Goal: Task Accomplishment & Management: Use online tool/utility

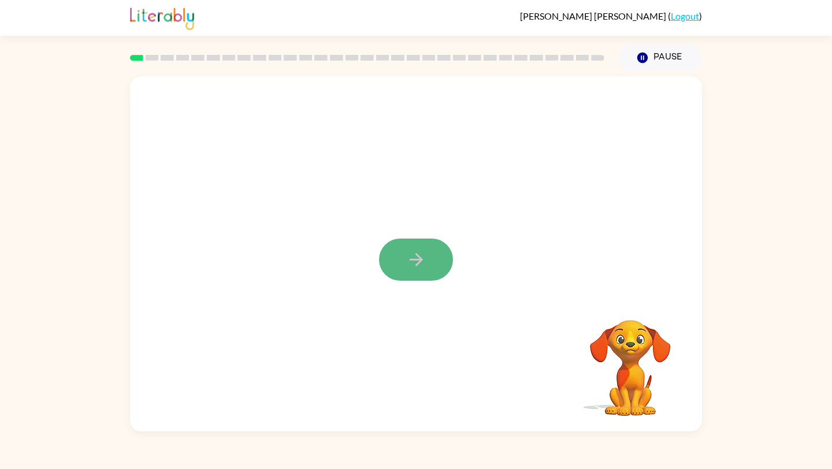
click at [417, 262] on icon "button" at bounding box center [416, 260] width 20 height 20
click at [417, 262] on div at bounding box center [416, 254] width 572 height 356
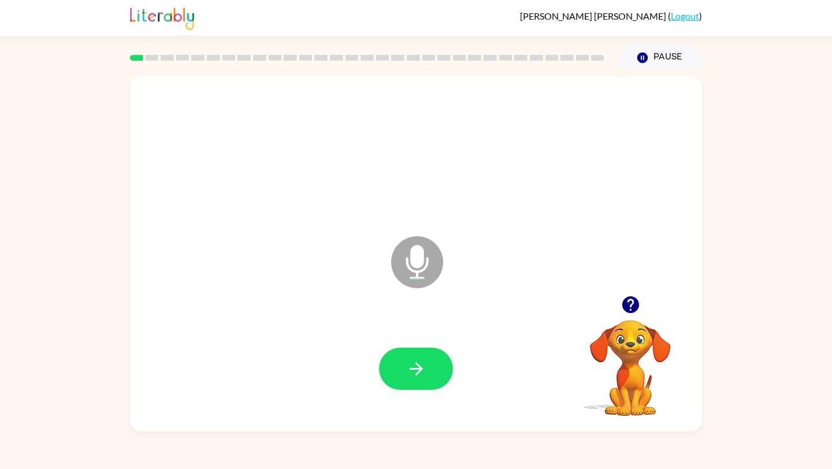
click at [417, 262] on icon "Microphone The Microphone is here when it is your turn to talk" at bounding box center [474, 277] width 173 height 87
click at [422, 276] on icon at bounding box center [417, 262] width 52 height 52
click at [432, 346] on div at bounding box center [416, 368] width 549 height 103
click at [444, 384] on button "button" at bounding box center [416, 369] width 74 height 42
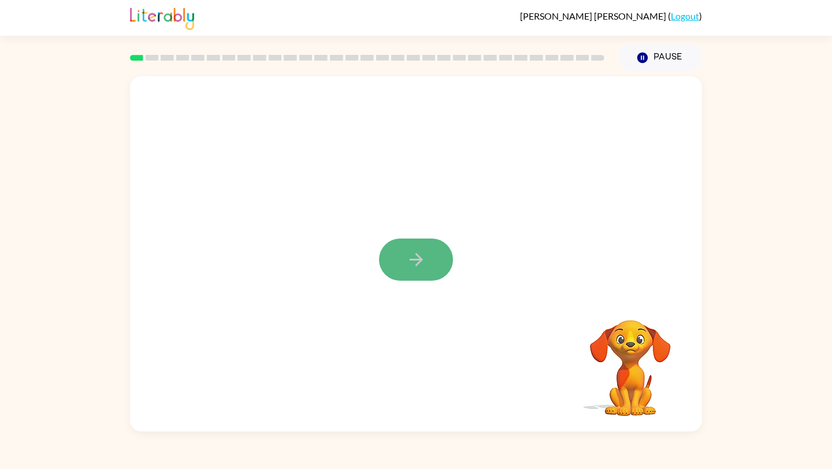
click at [422, 258] on icon "button" at bounding box center [416, 260] width 20 height 20
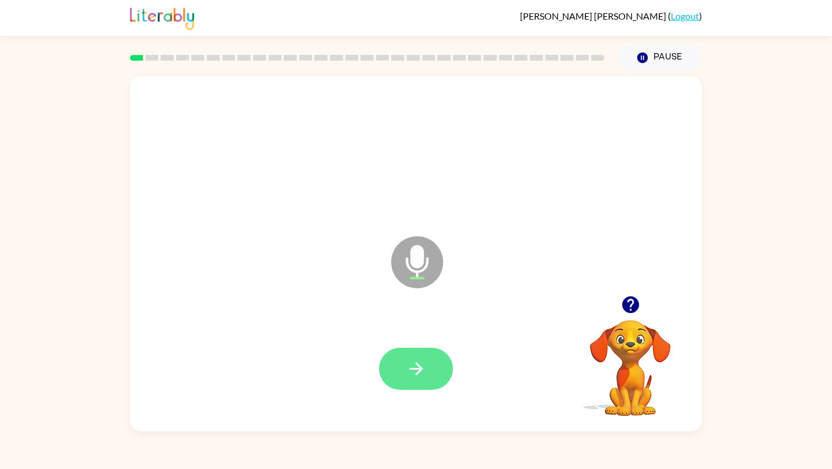
click at [426, 357] on button "button" at bounding box center [416, 369] width 74 height 42
click at [420, 377] on icon "button" at bounding box center [416, 369] width 20 height 20
click at [631, 299] on icon "button" at bounding box center [631, 305] width 20 height 20
click at [417, 374] on icon "button" at bounding box center [416, 369] width 20 height 20
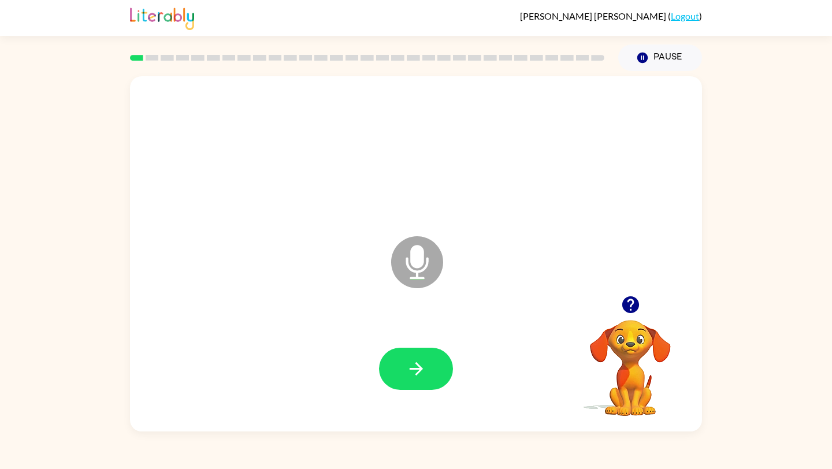
click at [417, 374] on icon "button" at bounding box center [416, 369] width 20 height 20
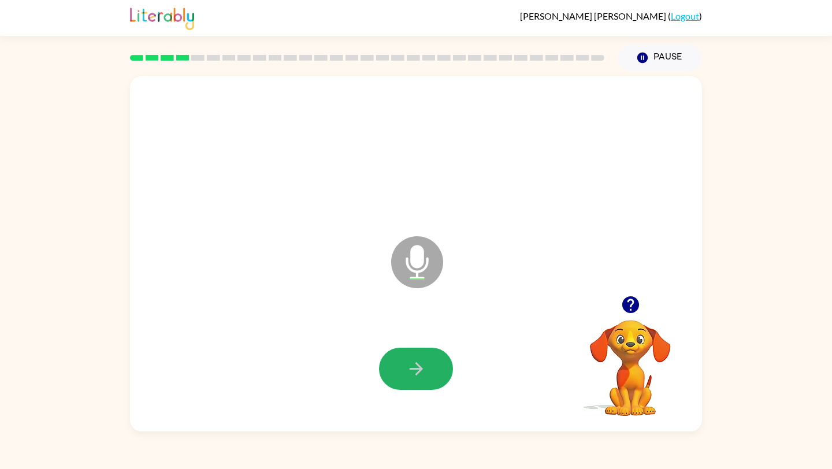
click at [417, 374] on icon "button" at bounding box center [416, 369] width 20 height 20
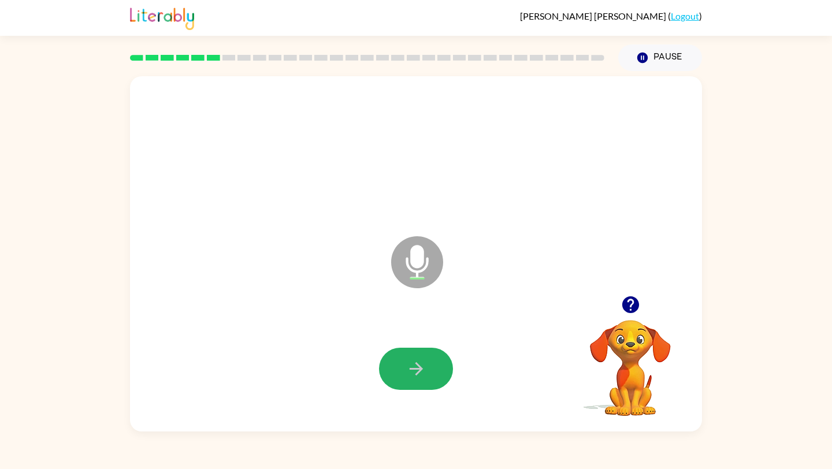
click at [417, 374] on icon "button" at bounding box center [416, 369] width 20 height 20
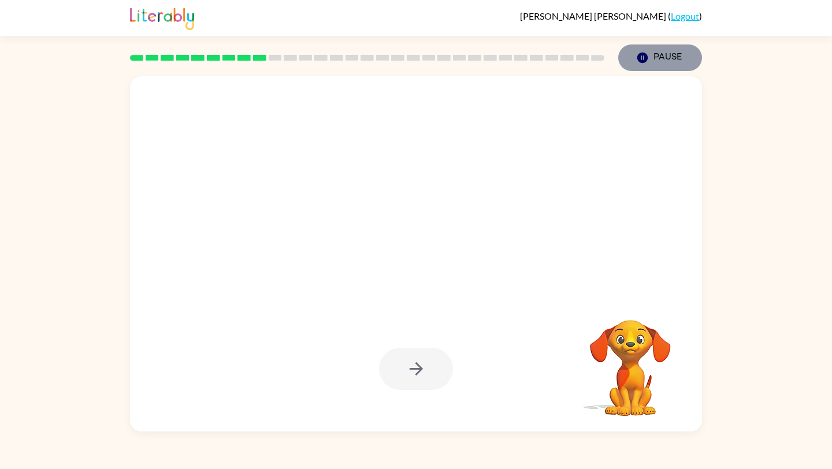
click at [642, 62] on icon "button" at bounding box center [643, 58] width 10 height 10
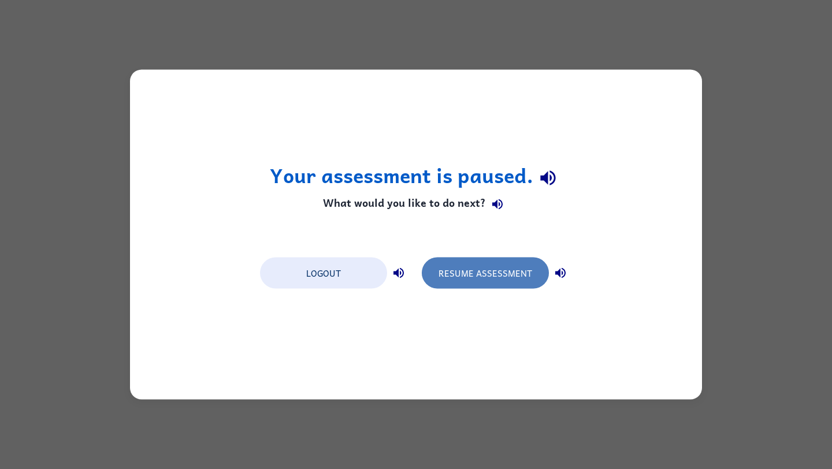
click at [483, 275] on button "Resume Assessment" at bounding box center [485, 273] width 127 height 31
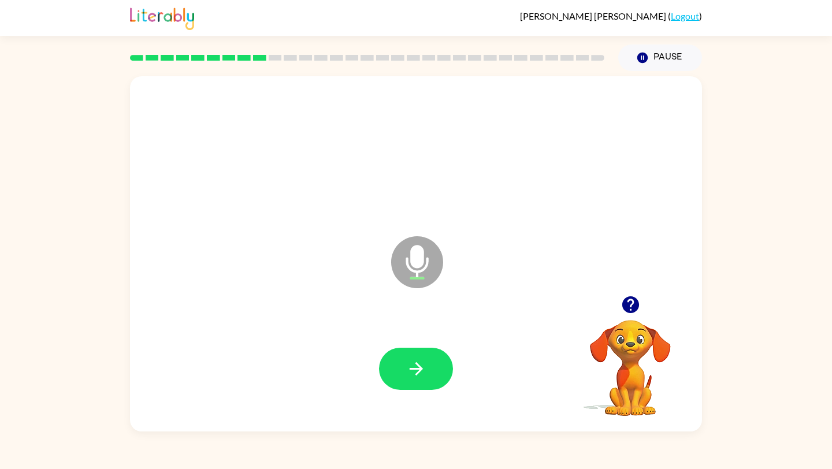
click at [634, 306] on icon "button" at bounding box center [630, 305] width 17 height 17
click at [414, 372] on icon "button" at bounding box center [416, 369] width 20 height 20
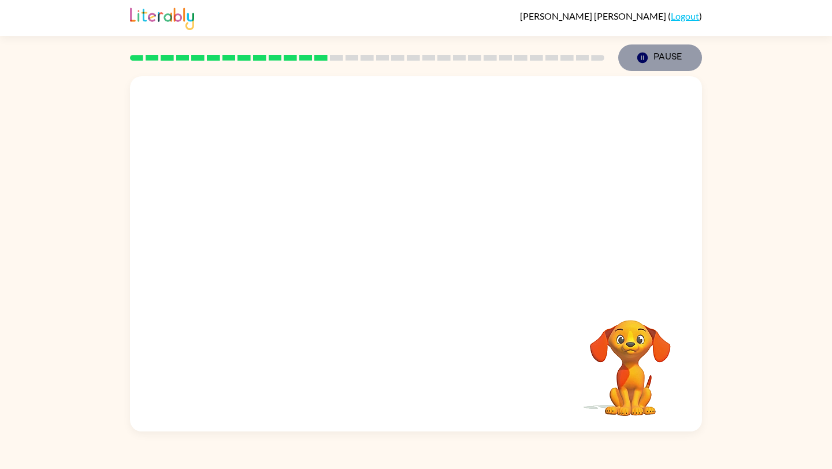
click at [639, 57] on icon "button" at bounding box center [643, 58] width 10 height 10
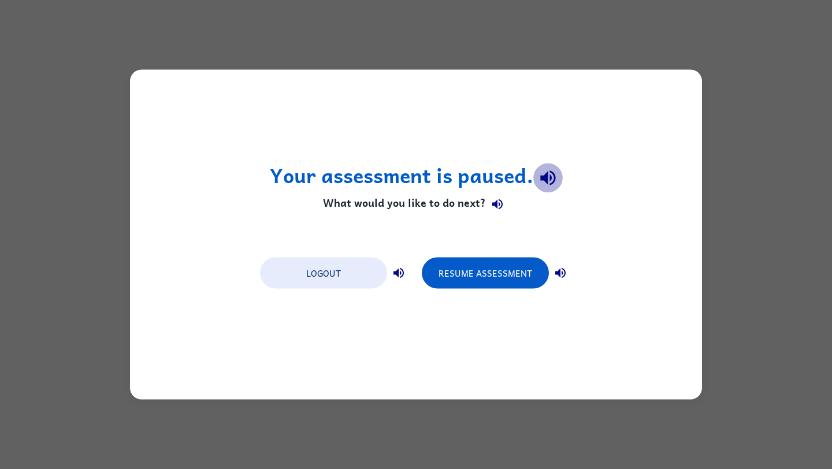
click at [549, 180] on icon "button" at bounding box center [548, 178] width 20 height 20
click at [502, 211] on icon "button" at bounding box center [498, 204] width 14 height 14
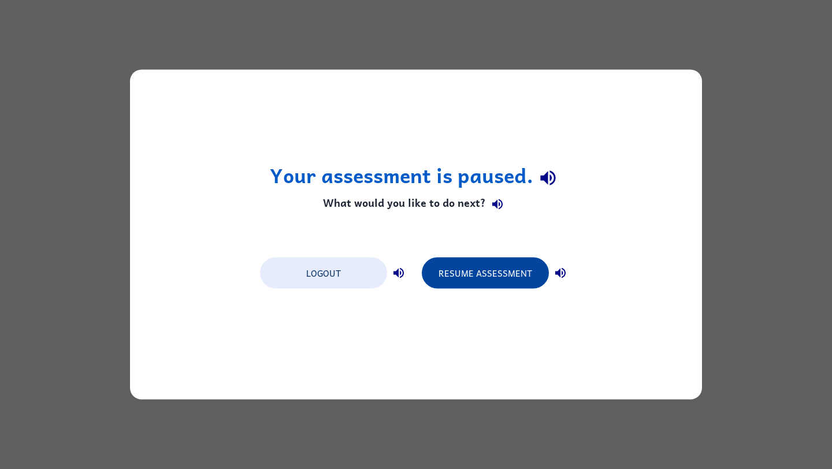
click at [497, 282] on button "Resume Assessment" at bounding box center [485, 273] width 127 height 31
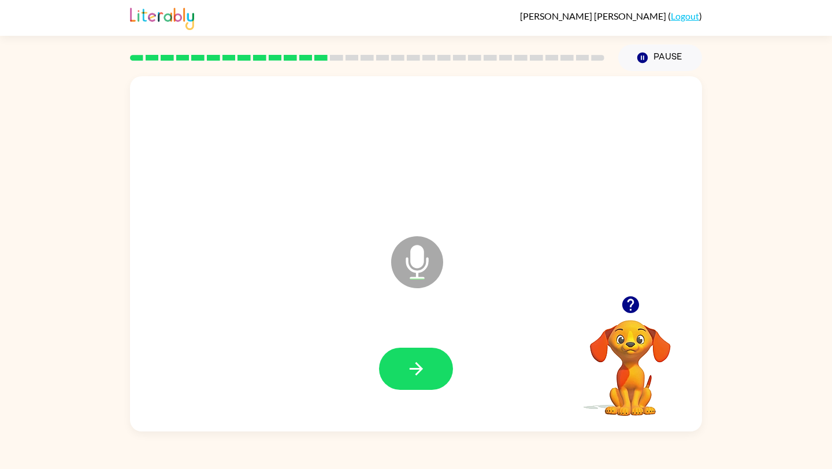
click at [497, 282] on icon "Microphone The Microphone is here when it is your turn to talk" at bounding box center [474, 277] width 173 height 87
click at [417, 378] on icon "button" at bounding box center [416, 369] width 20 height 20
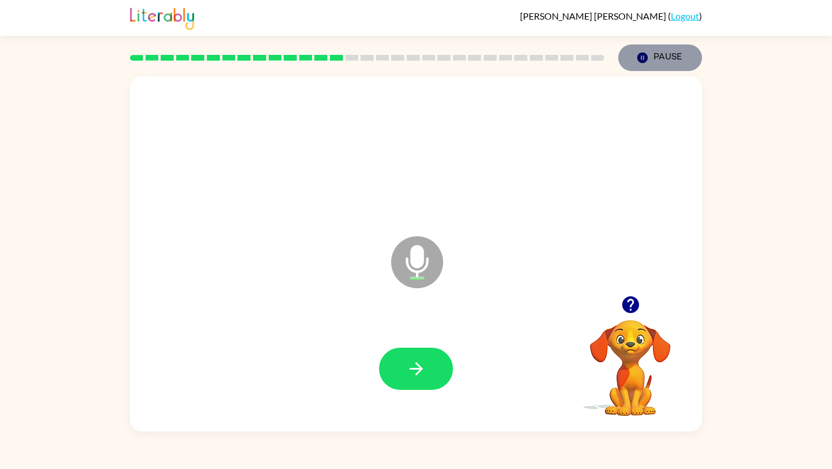
click at [660, 51] on button "Pause Pause" at bounding box center [661, 58] width 84 height 27
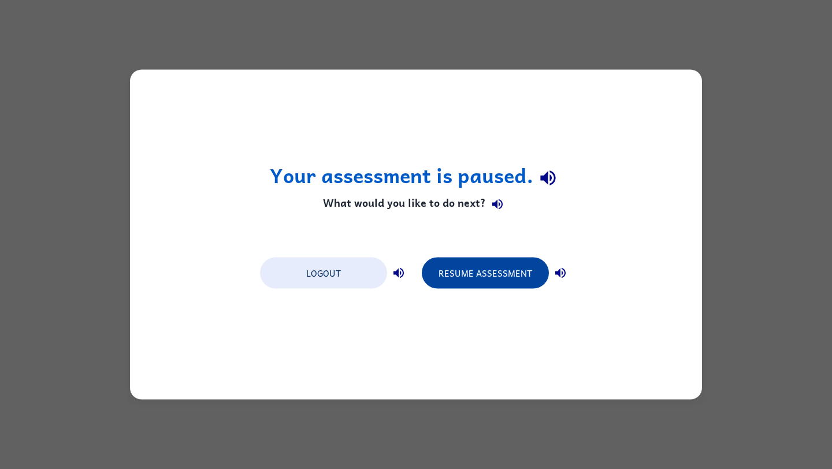
click at [497, 280] on button "Resume Assessment" at bounding box center [485, 273] width 127 height 31
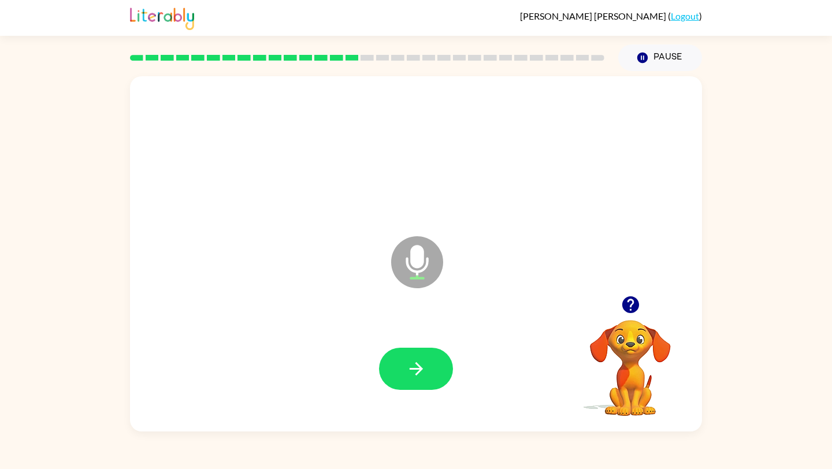
click at [428, 391] on div at bounding box center [416, 368] width 549 height 103
click at [425, 383] on button "button" at bounding box center [416, 369] width 74 height 42
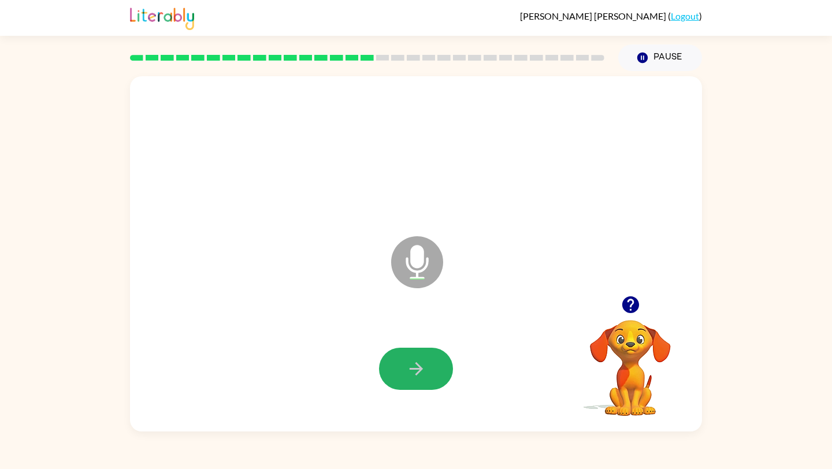
click at [425, 383] on button "button" at bounding box center [416, 369] width 74 height 42
click at [632, 309] on icon "button" at bounding box center [630, 305] width 17 height 17
click at [407, 372] on icon "button" at bounding box center [416, 369] width 20 height 20
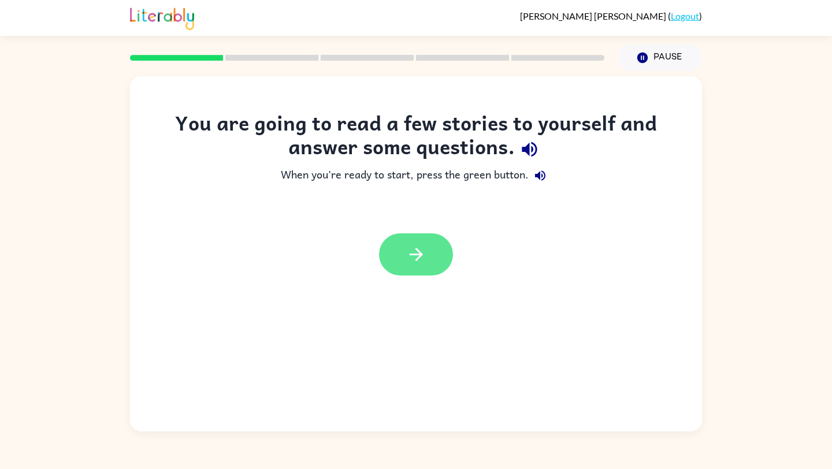
click at [420, 270] on button "button" at bounding box center [416, 255] width 74 height 42
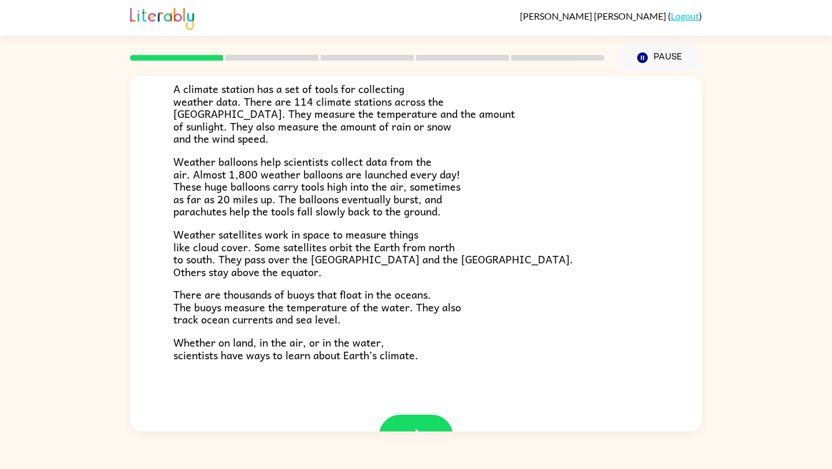
scroll to position [298, 0]
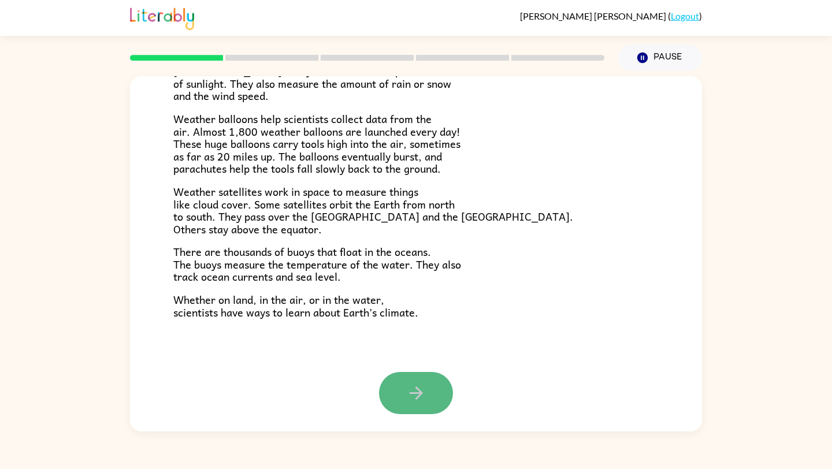
click at [406, 391] on icon "button" at bounding box center [416, 393] width 20 height 20
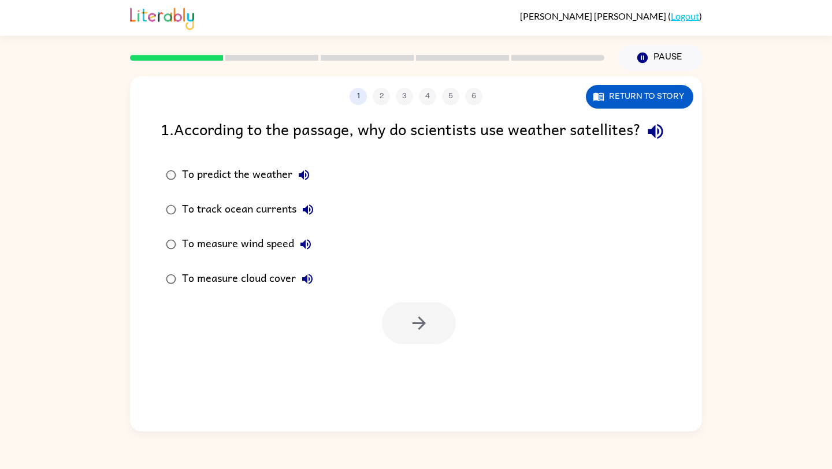
click at [142, 59] on rect at bounding box center [176, 58] width 93 height 6
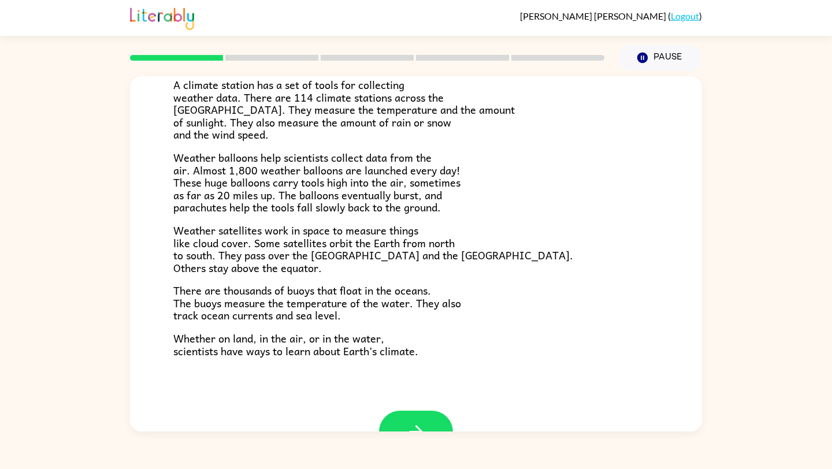
scroll to position [260, 0]
click at [425, 421] on button "button" at bounding box center [416, 431] width 74 height 42
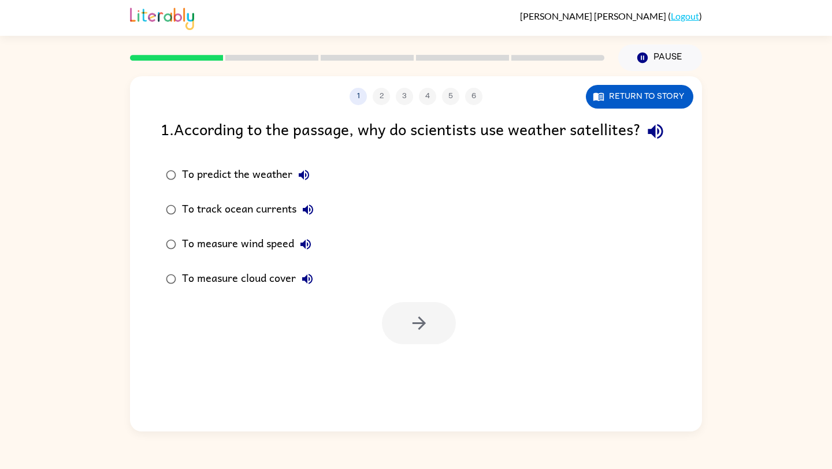
scroll to position [0, 0]
click at [279, 291] on div "To measure cloud cover" at bounding box center [250, 279] width 137 height 23
click at [439, 345] on button "button" at bounding box center [419, 323] width 74 height 42
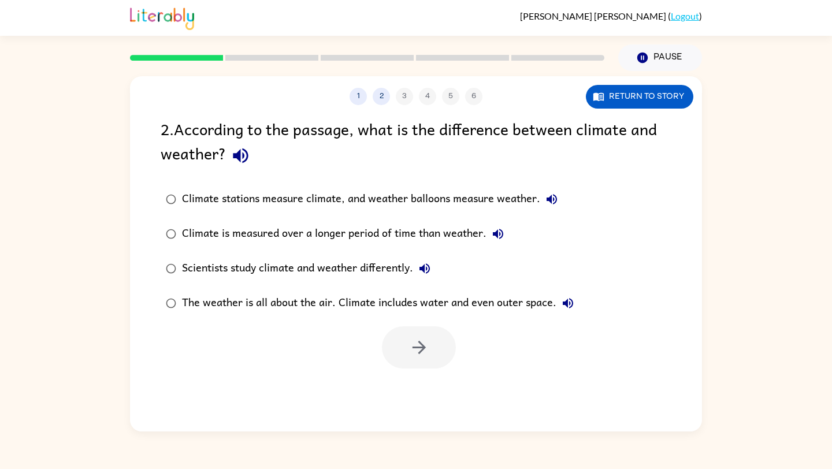
click at [361, 270] on div "Scientists study climate and weather differently." at bounding box center [309, 268] width 254 height 23
click at [374, 238] on div "Climate is measured over a longer period of time than weather." at bounding box center [346, 234] width 328 height 23
click at [374, 264] on div "Scientists study climate and weather differently." at bounding box center [309, 268] width 254 height 23
click at [609, 110] on div "1 2 3 4 5 6 Return to story 2 . According to the passage, what is the differenc…" at bounding box center [416, 254] width 572 height 356
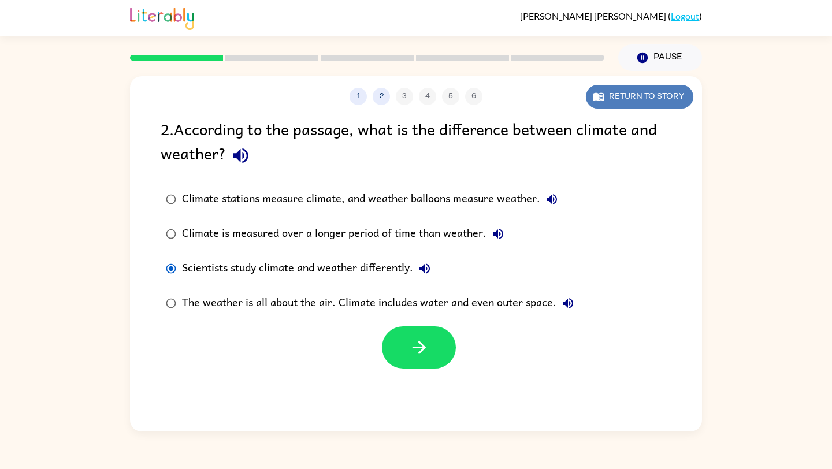
click at [608, 92] on button "Return to story" at bounding box center [640, 97] width 108 height 24
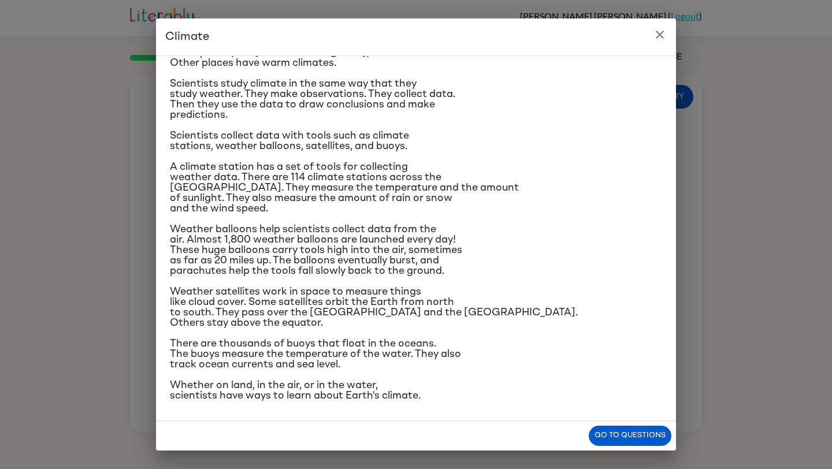
scroll to position [169, 0]
click at [660, 34] on icon "close" at bounding box center [660, 35] width 8 height 8
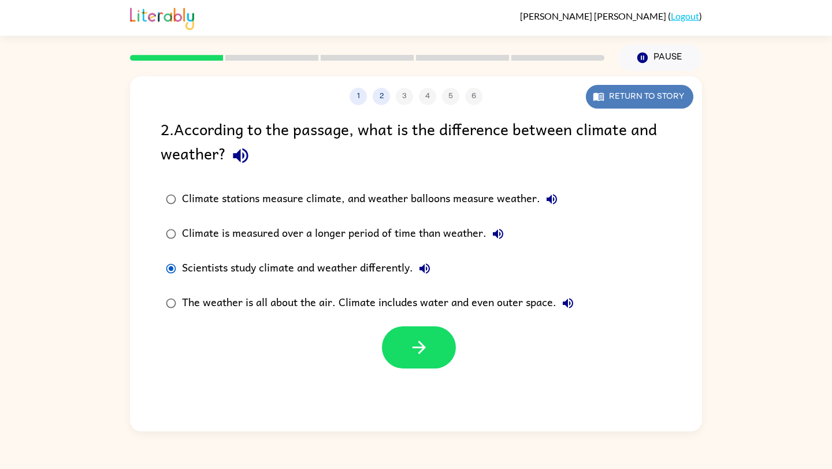
click at [654, 93] on button "Return to story" at bounding box center [640, 97] width 108 height 24
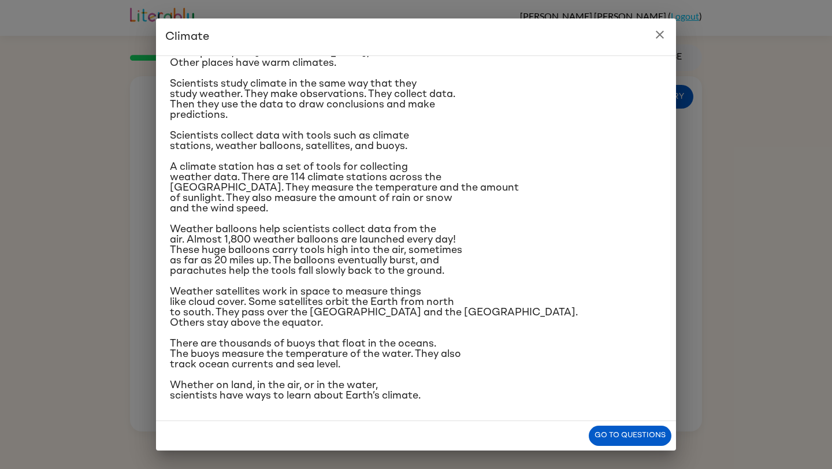
scroll to position [152, 0]
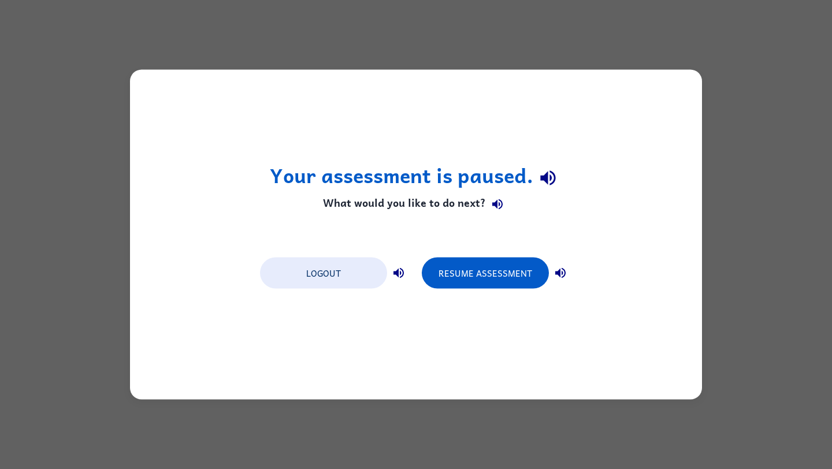
click at [466, 292] on div "Logout Resume Assessment" at bounding box center [416, 272] width 324 height 44
click at [470, 285] on button "Resume Assessment" at bounding box center [485, 273] width 127 height 31
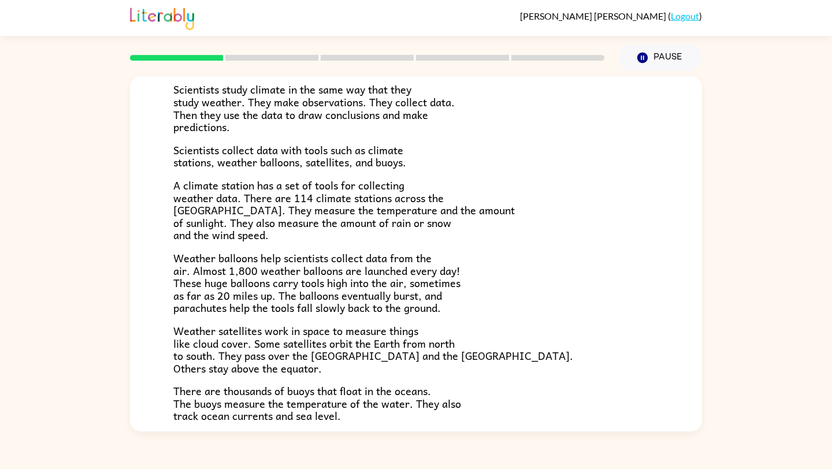
scroll to position [173, 0]
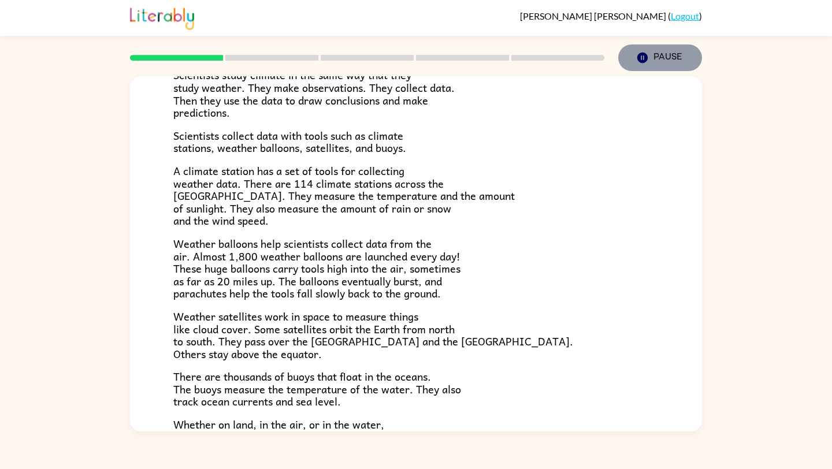
click at [677, 52] on button "Pause Pause" at bounding box center [661, 58] width 84 height 27
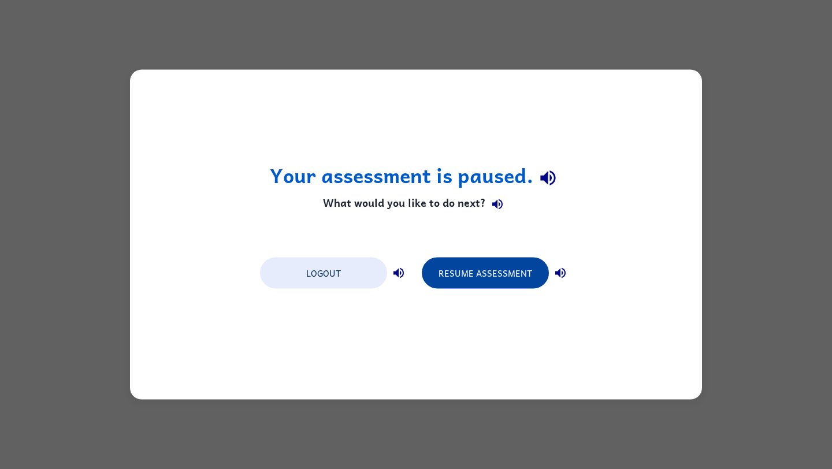
click at [504, 279] on button "Resume Assessment" at bounding box center [485, 273] width 127 height 31
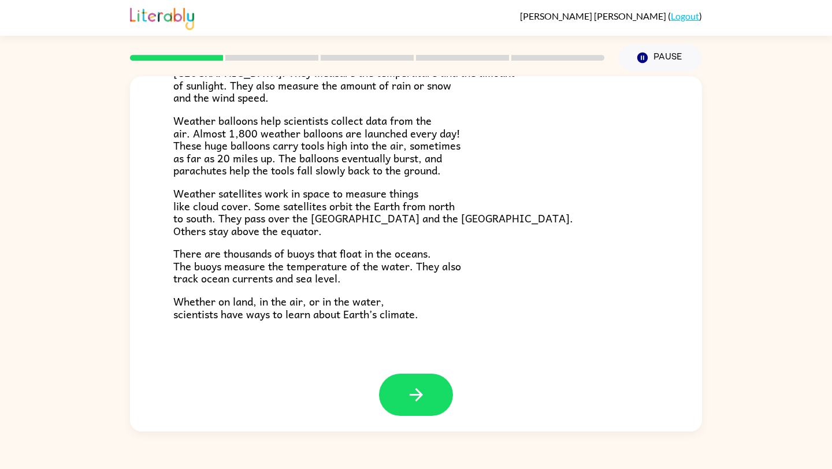
scroll to position [298, 0]
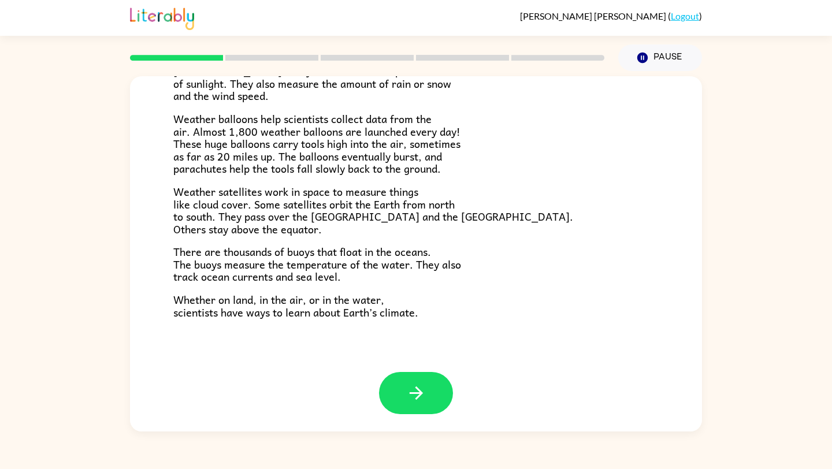
click at [394, 412] on button "button" at bounding box center [416, 393] width 74 height 42
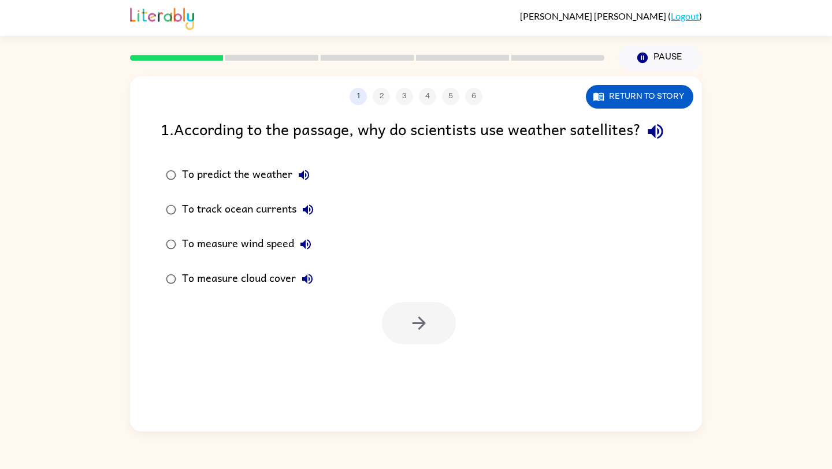
click at [259, 291] on div "To measure cloud cover" at bounding box center [250, 279] width 137 height 23
click at [423, 334] on icon "button" at bounding box center [419, 323] width 20 height 20
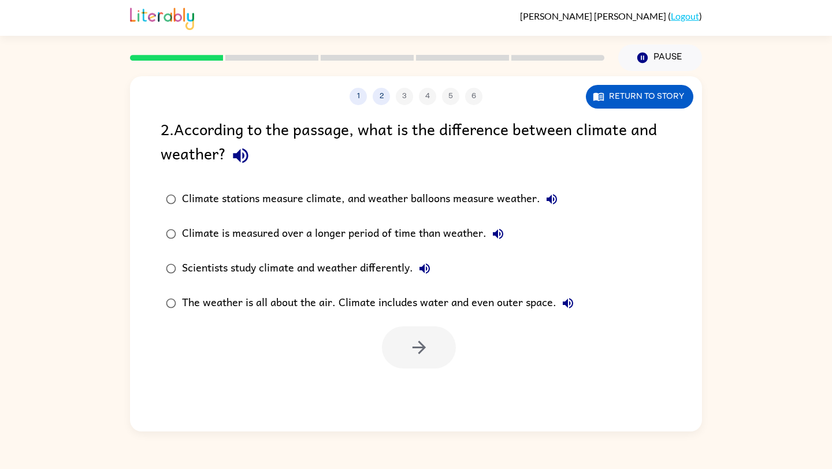
click at [406, 95] on div "1 2 3 4 5 6" at bounding box center [416, 96] width 572 height 17
click at [241, 153] on icon "button" at bounding box center [241, 156] width 20 height 20
click at [660, 100] on button "Return to story" at bounding box center [640, 97] width 108 height 24
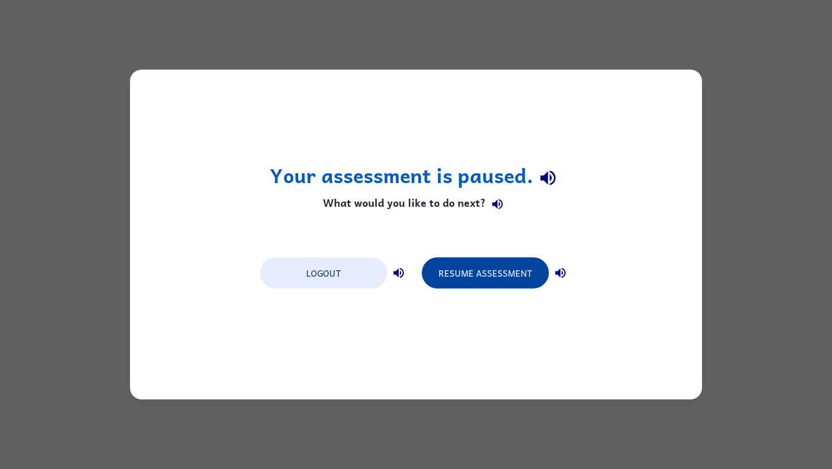
click at [447, 279] on button "Resume Assessment" at bounding box center [485, 273] width 127 height 31
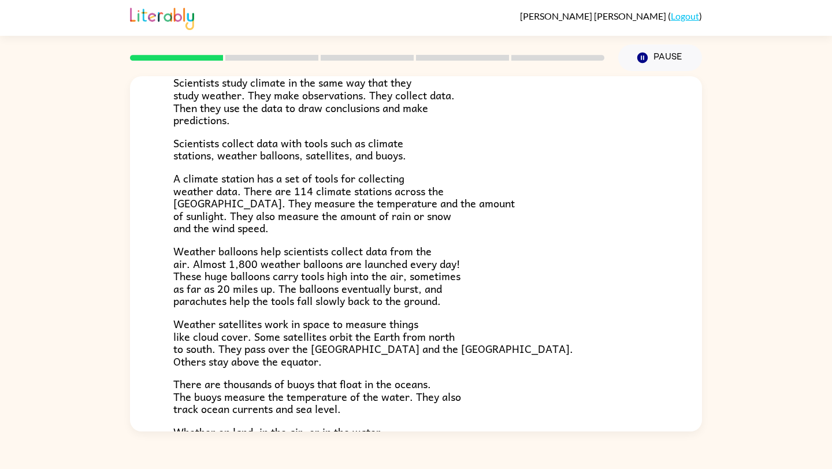
scroll to position [298, 0]
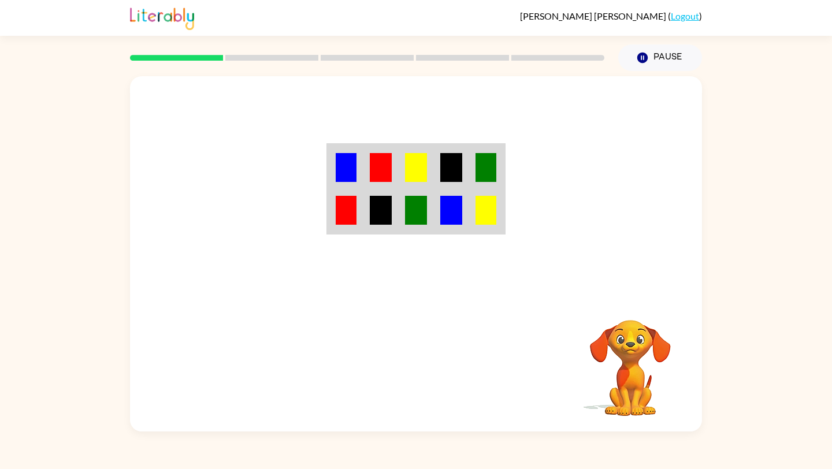
click at [507, 205] on div at bounding box center [416, 186] width 572 height 220
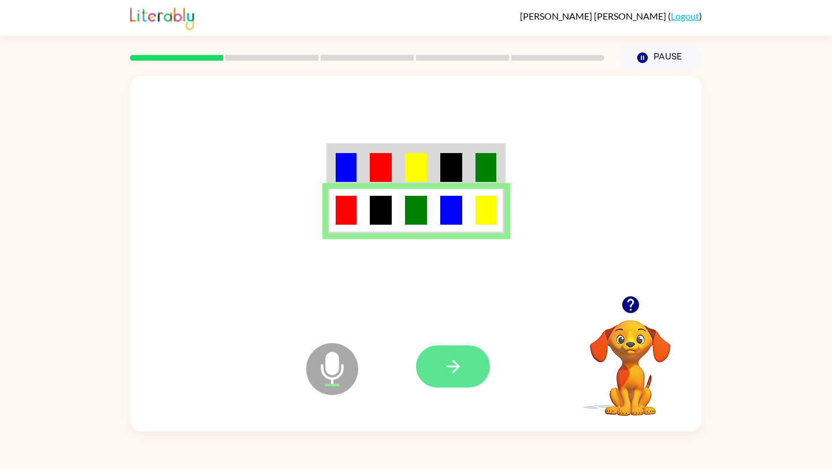
click at [476, 365] on button "button" at bounding box center [453, 367] width 74 height 42
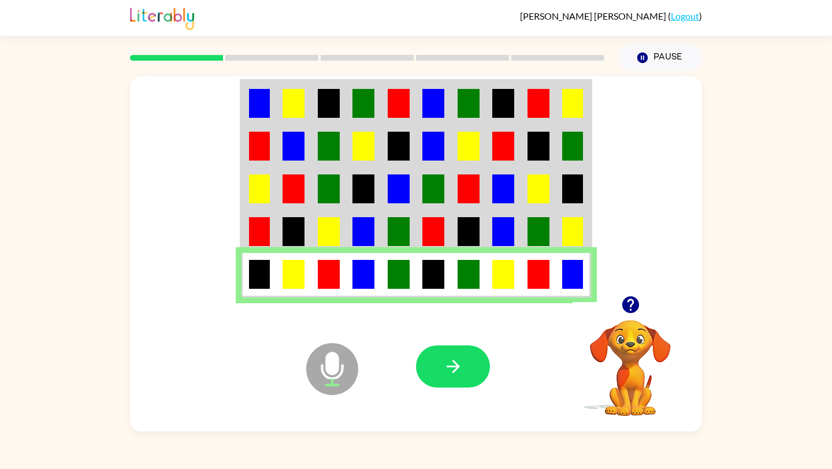
click at [476, 365] on button "button" at bounding box center [453, 367] width 74 height 42
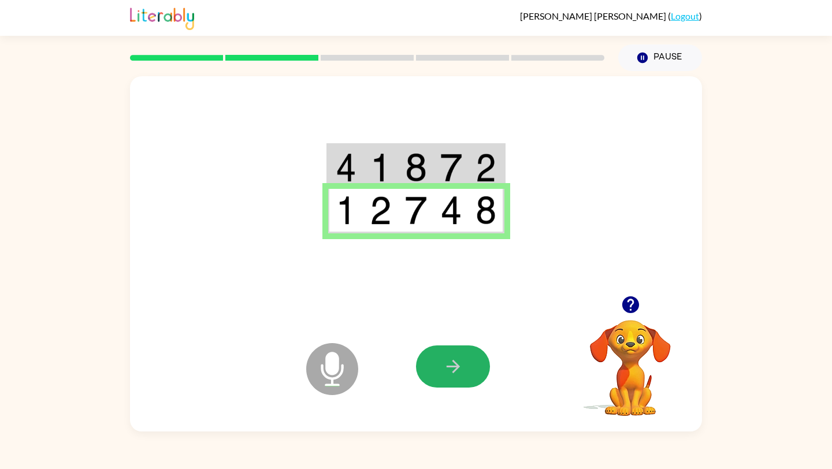
click at [476, 365] on button "button" at bounding box center [453, 367] width 74 height 42
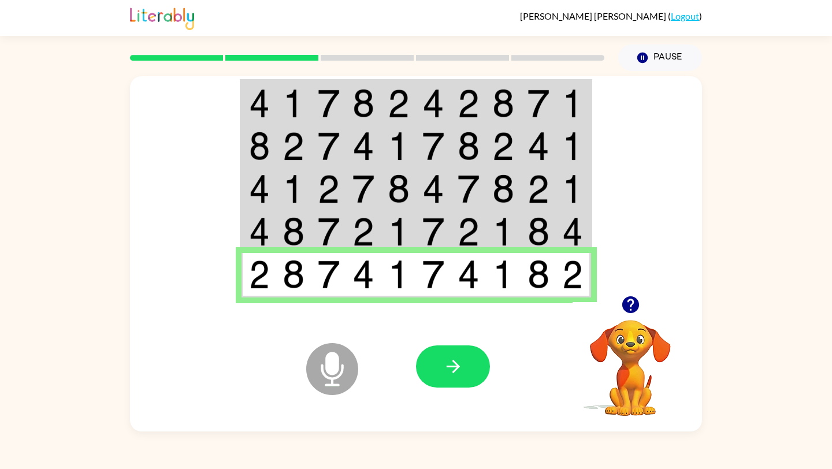
click at [476, 365] on button "button" at bounding box center [453, 367] width 74 height 42
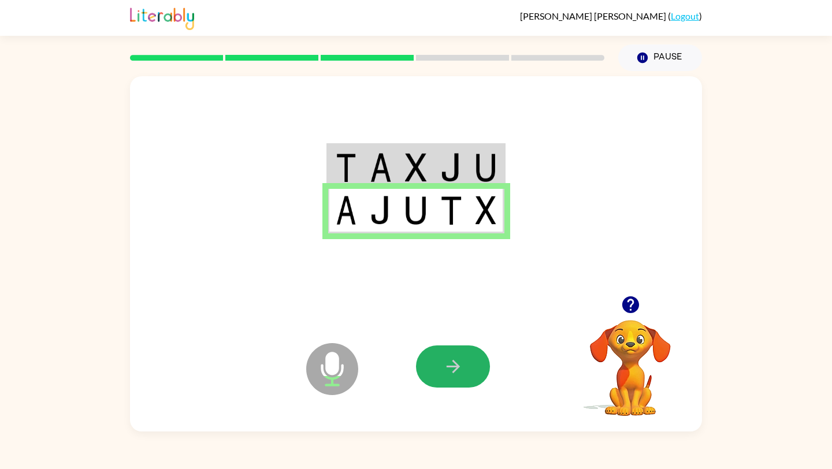
click at [476, 365] on button "button" at bounding box center [453, 367] width 74 height 42
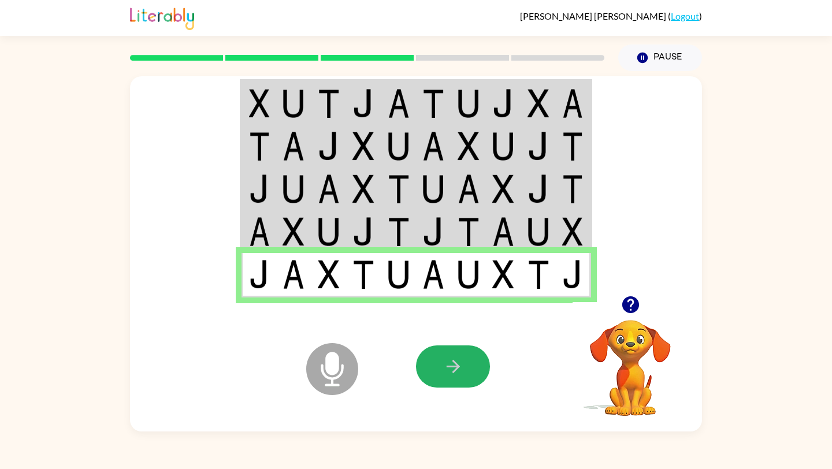
click at [476, 365] on button "button" at bounding box center [453, 367] width 74 height 42
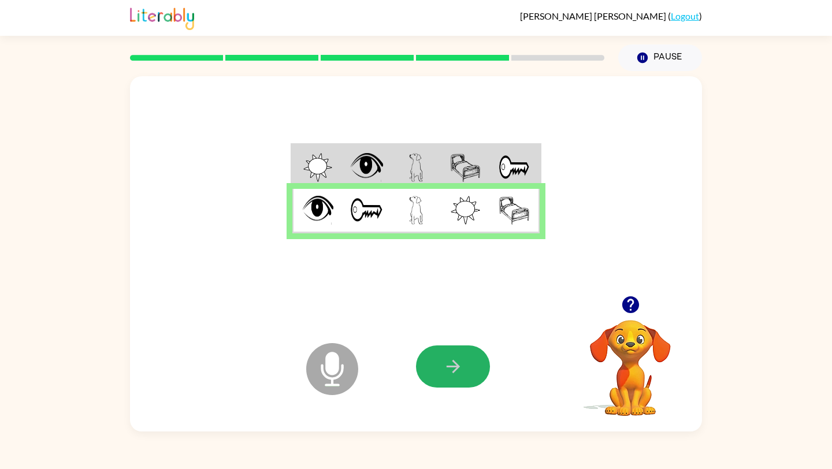
click at [476, 365] on button "button" at bounding box center [453, 367] width 74 height 42
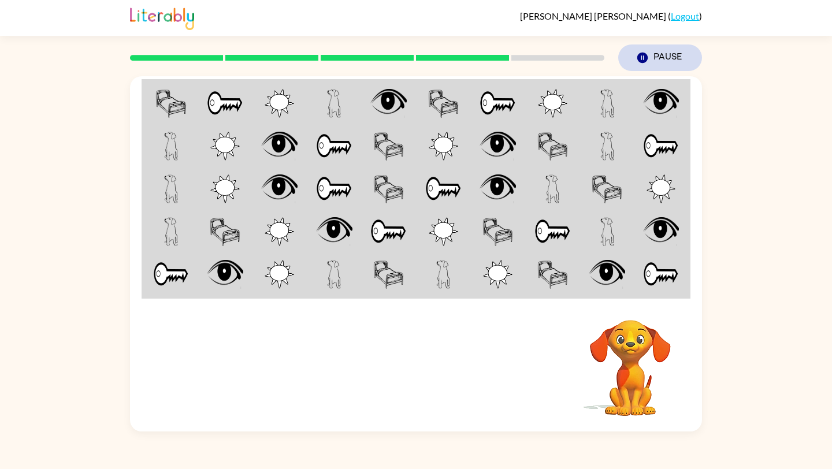
click at [636, 54] on button "Pause Pause" at bounding box center [661, 58] width 84 height 27
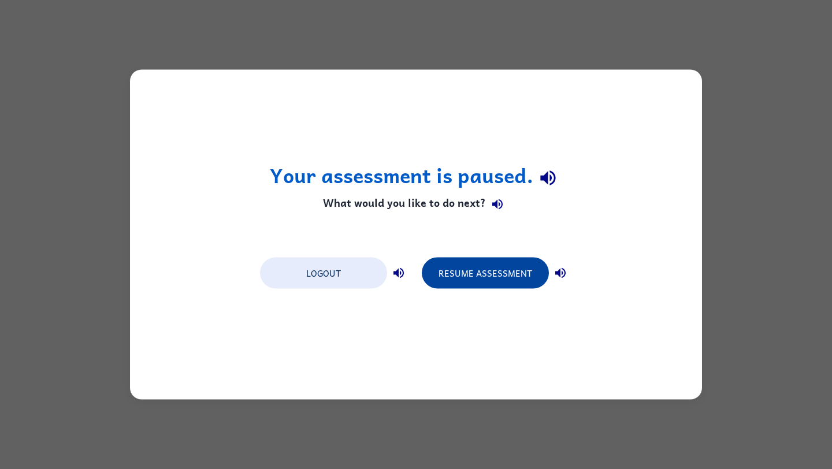
click at [530, 281] on button "Resume Assessment" at bounding box center [485, 273] width 127 height 31
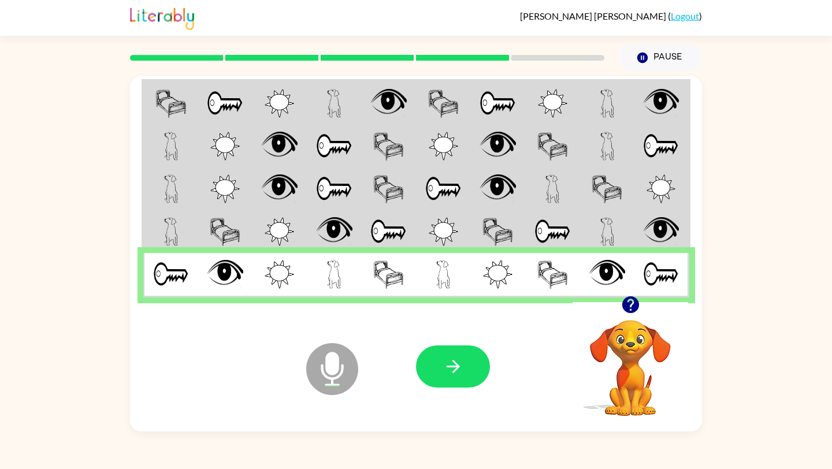
click at [529, 281] on td at bounding box center [552, 275] width 55 height 45
click at [465, 379] on button "button" at bounding box center [453, 367] width 74 height 42
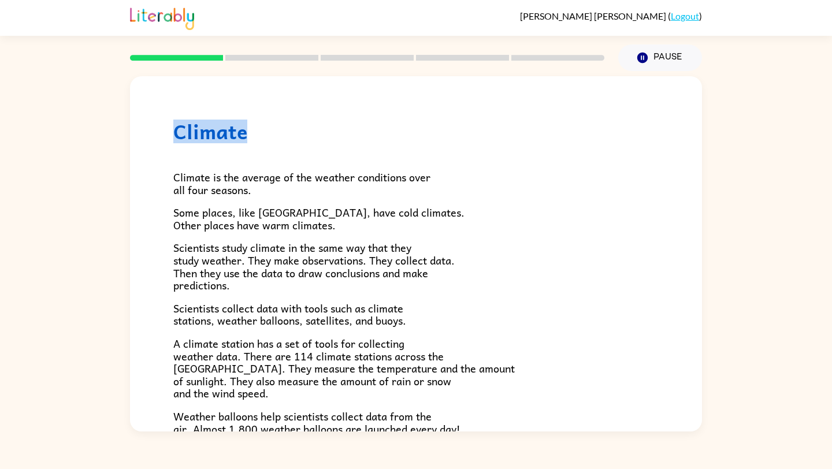
drag, startPoint x: 699, startPoint y: 202, endPoint x: 676, endPoint y: 129, distance: 77.1
click at [676, 119] on div "Climate Climate is the average of the weather conditions over all four seasons.…" at bounding box center [416, 373] width 572 height 594
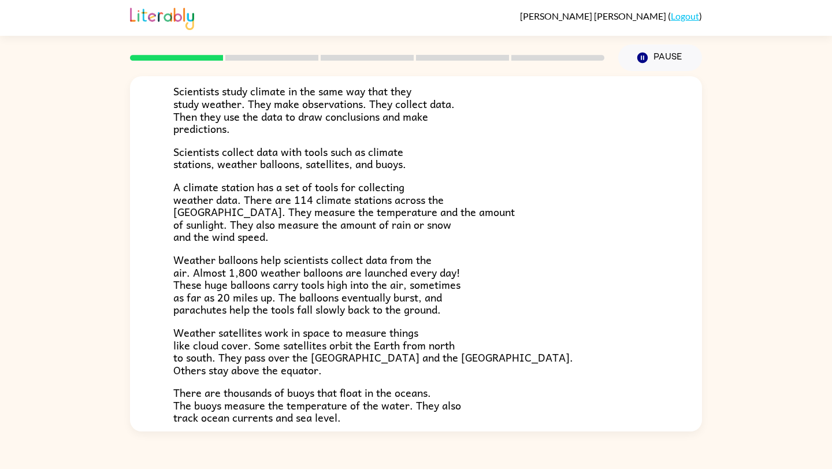
scroll to position [160, 0]
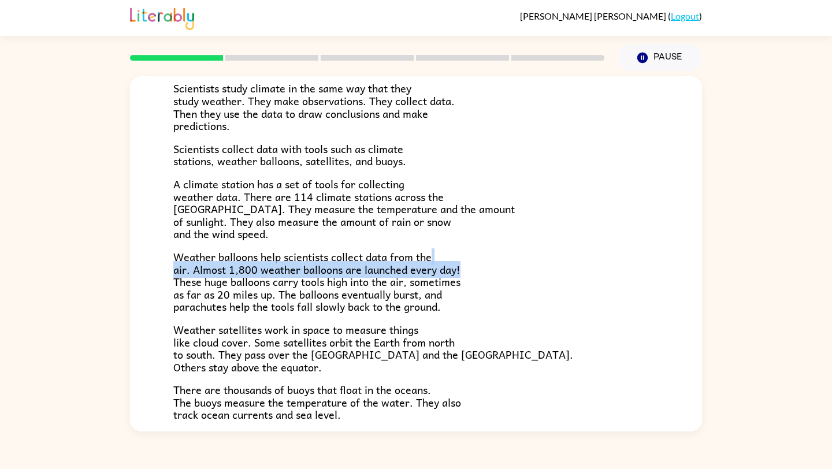
drag, startPoint x: 686, startPoint y: 257, endPoint x: 687, endPoint y: 264, distance: 7.0
click at [687, 264] on div "Climate Climate is the average of the weather conditions over all four seasons.…" at bounding box center [416, 214] width 572 height 594
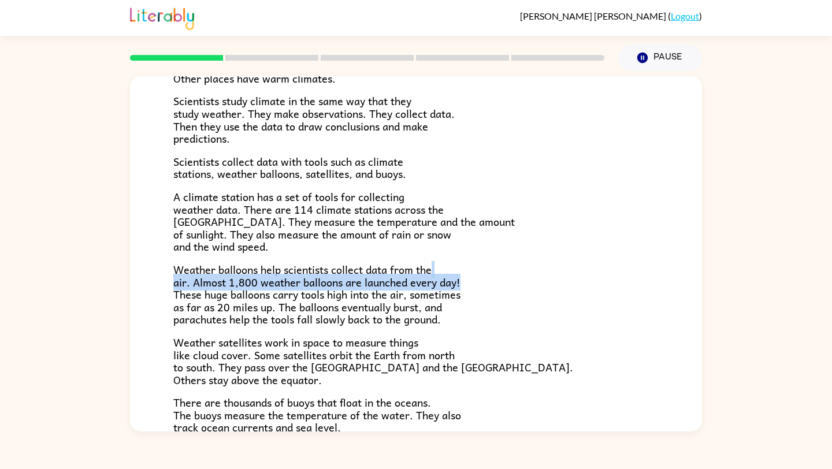
scroll to position [298, 0]
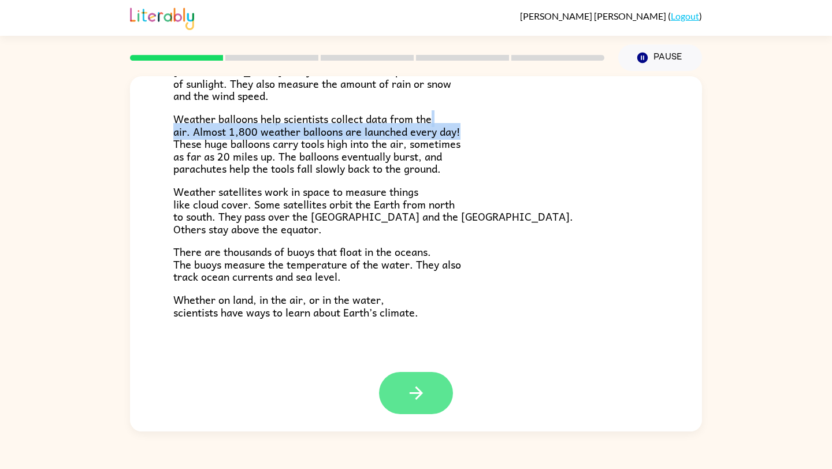
click at [413, 391] on icon "button" at bounding box center [416, 393] width 20 height 20
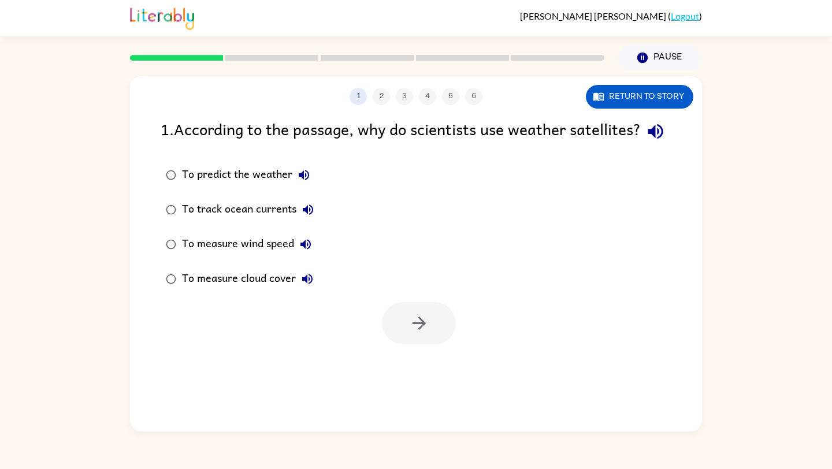
scroll to position [0, 0]
click at [250, 291] on div "To measure cloud cover" at bounding box center [250, 279] width 137 height 23
click at [420, 334] on icon "button" at bounding box center [419, 323] width 20 height 20
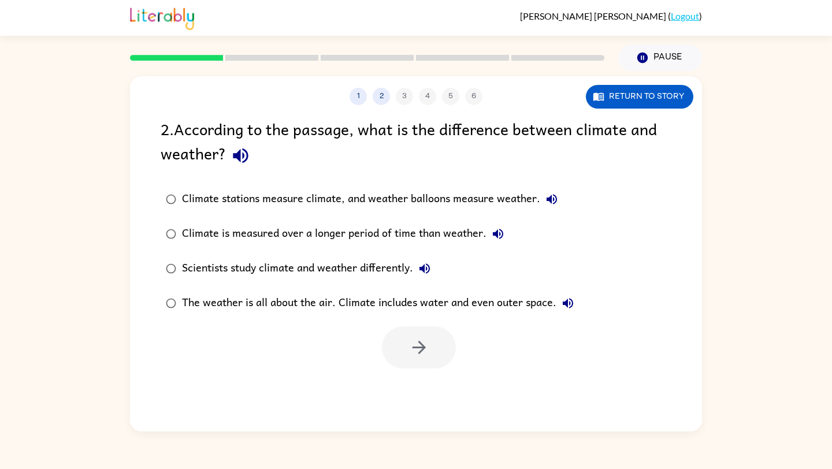
click at [316, 305] on div "The weather is all about the air. Climate includes water and even outer space." at bounding box center [381, 303] width 398 height 23
click at [413, 362] on button "button" at bounding box center [419, 348] width 74 height 42
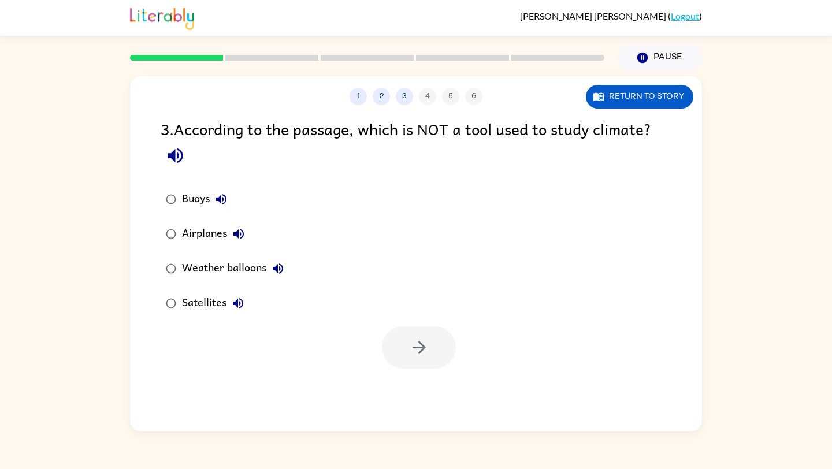
click at [213, 227] on div "Airplanes" at bounding box center [216, 234] width 68 height 23
click at [412, 339] on icon "button" at bounding box center [419, 348] width 20 height 20
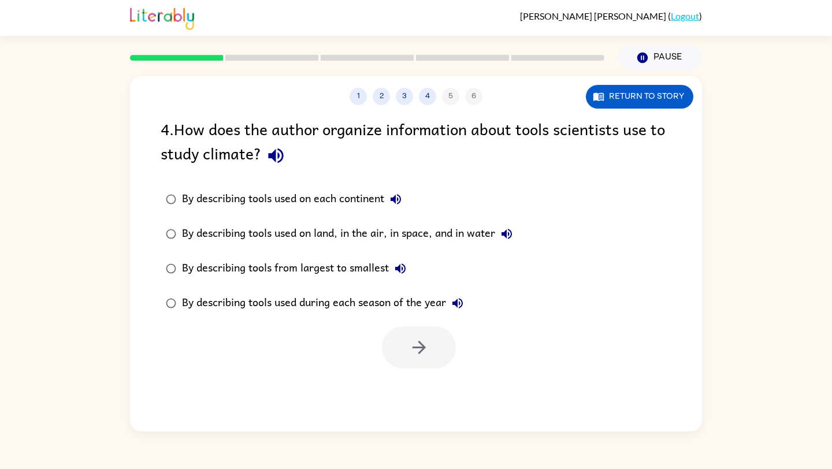
click at [464, 236] on div "By describing tools used on land, in the air, in space, and in water" at bounding box center [350, 234] width 336 height 23
click at [413, 336] on button "button" at bounding box center [419, 348] width 74 height 42
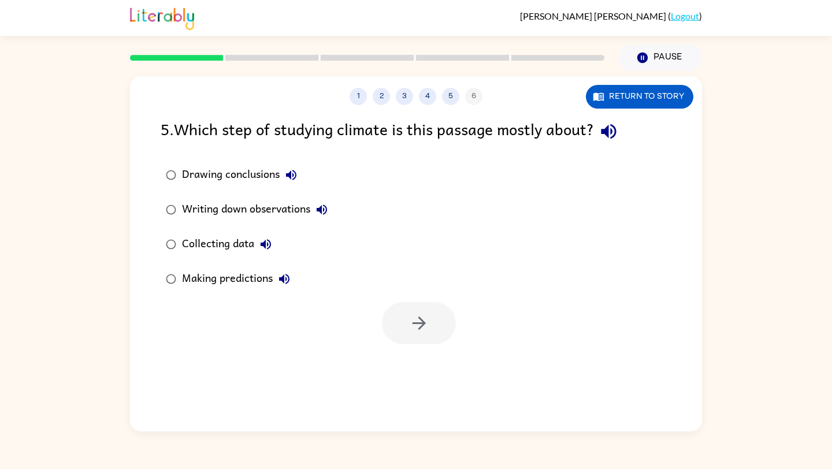
click at [246, 246] on div "Collecting data" at bounding box center [229, 244] width 95 height 23
click at [409, 317] on icon "button" at bounding box center [419, 323] width 20 height 20
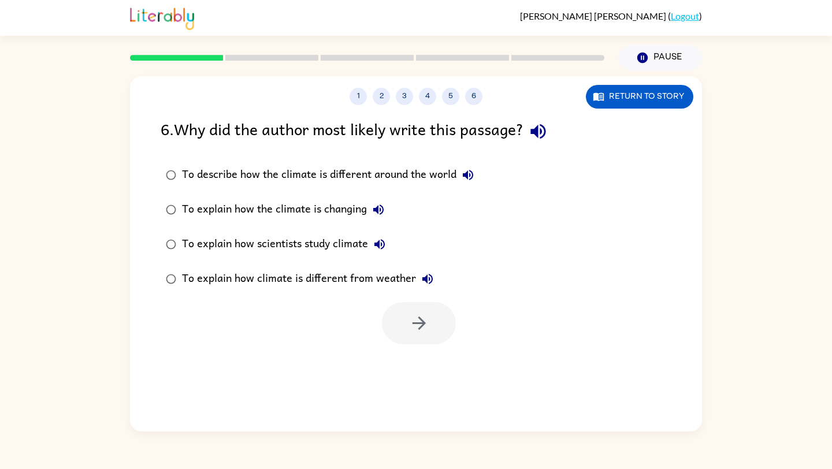
click at [290, 243] on div "To explain how scientists study climate" at bounding box center [286, 244] width 209 height 23
click at [424, 332] on icon "button" at bounding box center [419, 323] width 20 height 20
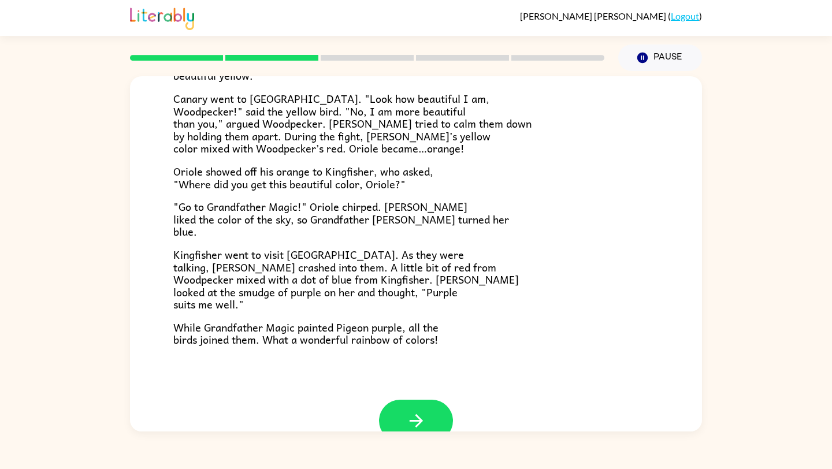
scroll to position [272, 0]
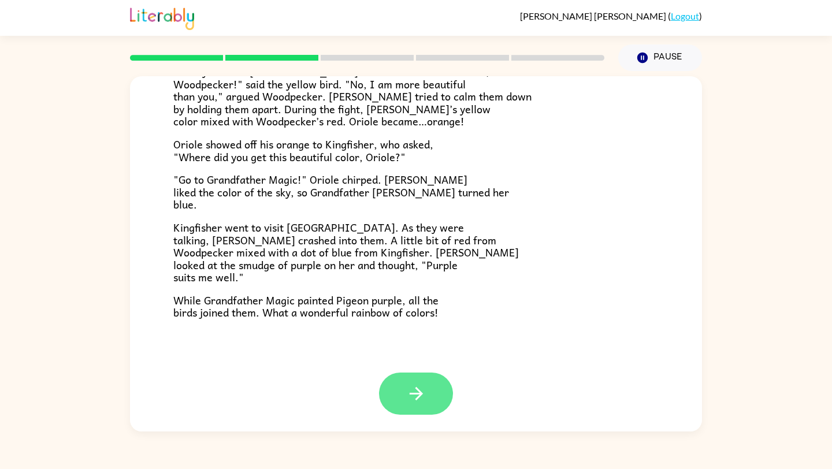
click at [422, 377] on button "button" at bounding box center [416, 394] width 74 height 42
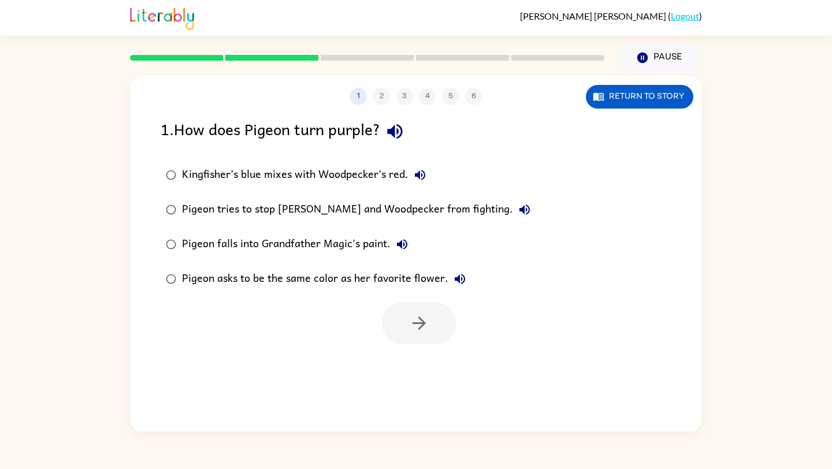
scroll to position [0, 0]
click at [652, 93] on button "Return to story" at bounding box center [640, 97] width 108 height 24
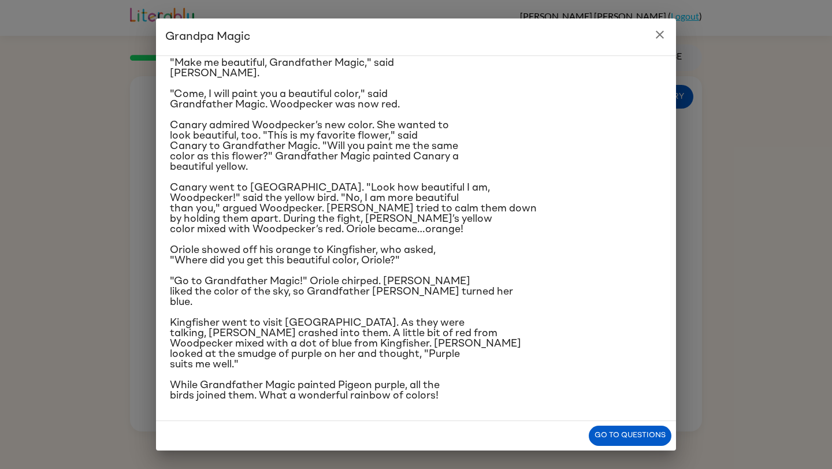
scroll to position [139, 0]
click at [647, 429] on button "Go to questions" at bounding box center [630, 436] width 83 height 20
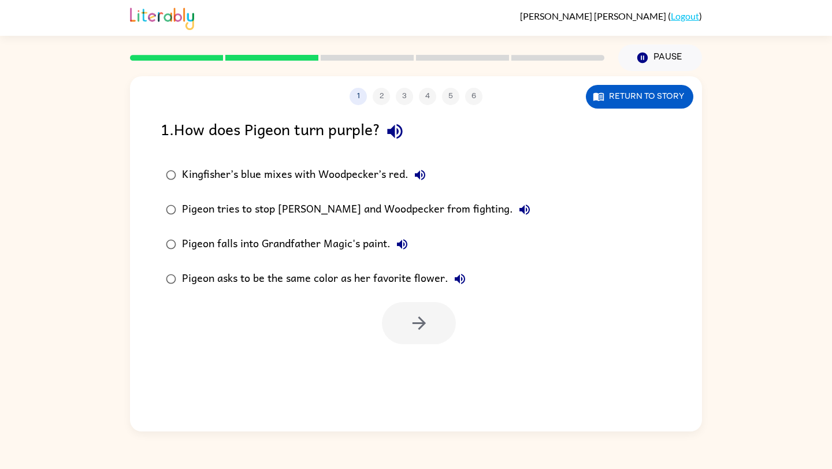
click at [339, 177] on div "Kingfisher’s blue mixes with Woodpecker’s red." at bounding box center [307, 175] width 250 height 23
click at [431, 325] on button "button" at bounding box center [419, 323] width 74 height 42
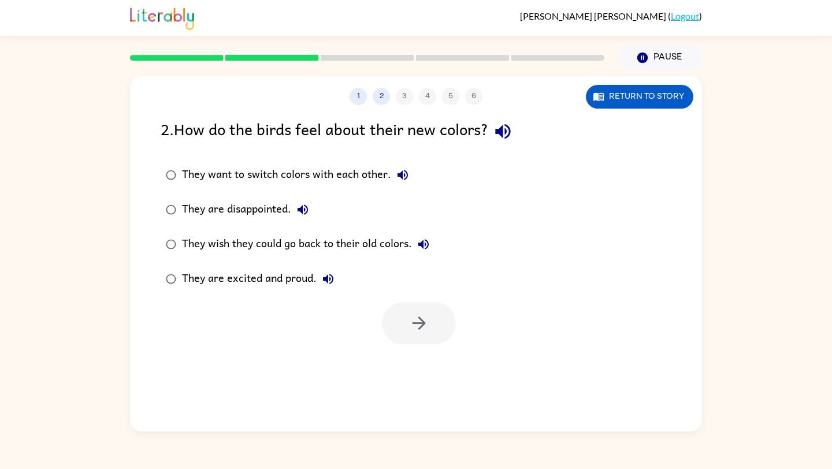
click at [288, 280] on div "They are excited and proud." at bounding box center [261, 279] width 158 height 23
click at [406, 323] on button "button" at bounding box center [419, 323] width 74 height 42
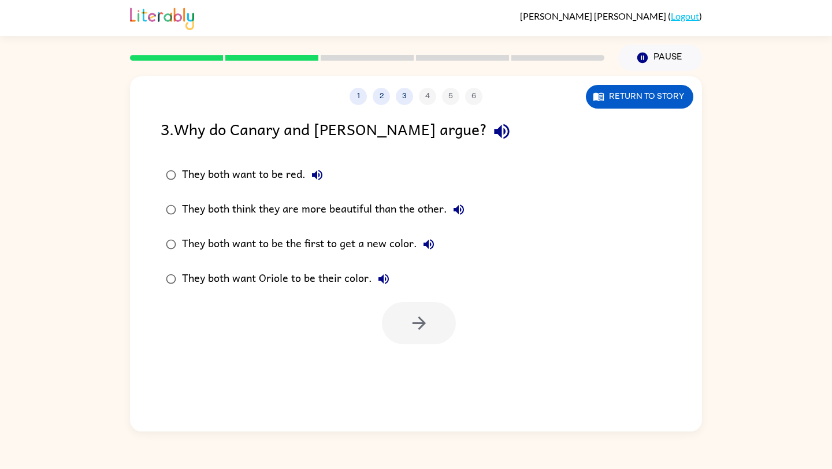
click at [399, 211] on div "They both think they are more beautiful than the other." at bounding box center [326, 209] width 288 height 23
click at [416, 319] on icon "button" at bounding box center [419, 323] width 20 height 20
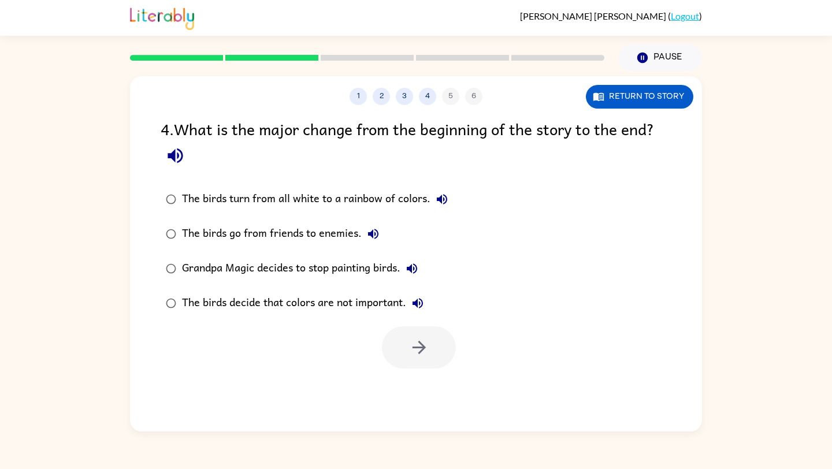
click at [386, 202] on div "The birds turn from all white to a rainbow of colors." at bounding box center [318, 199] width 272 height 23
click at [380, 349] on div at bounding box center [416, 345] width 572 height 48
click at [402, 345] on button "button" at bounding box center [419, 348] width 74 height 42
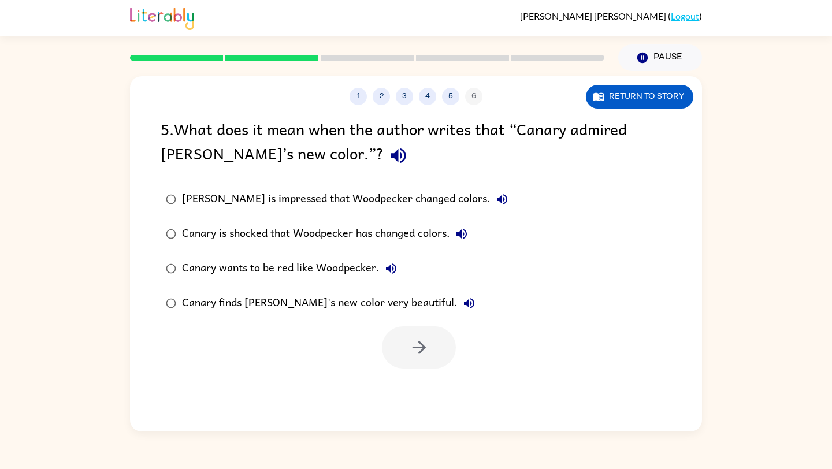
click at [374, 303] on div "Canary finds Woodpecker's new color very beautiful." at bounding box center [331, 303] width 299 height 23
click at [419, 350] on icon "button" at bounding box center [419, 348] width 20 height 20
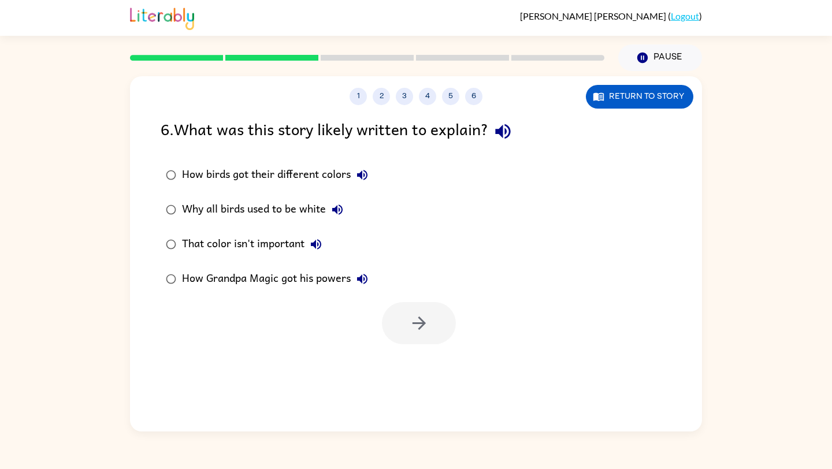
click at [288, 244] on div "That color isn't important" at bounding box center [255, 244] width 146 height 23
click at [411, 341] on button "button" at bounding box center [419, 323] width 74 height 42
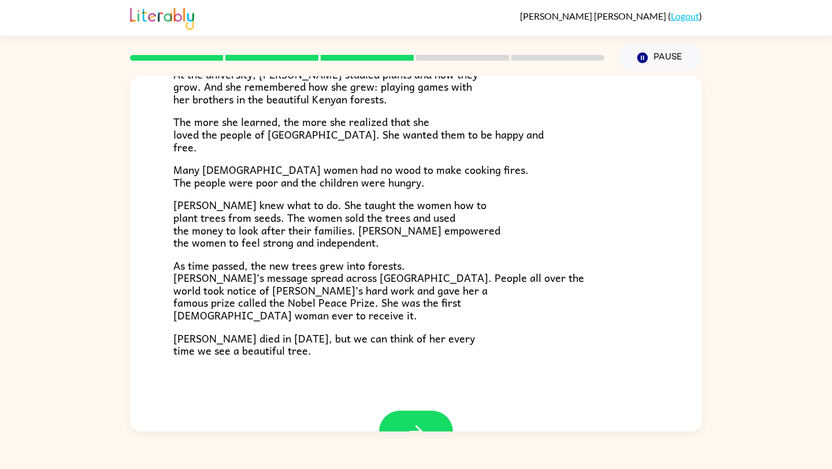
scroll to position [262, 0]
click at [414, 420] on button "button" at bounding box center [416, 431] width 74 height 42
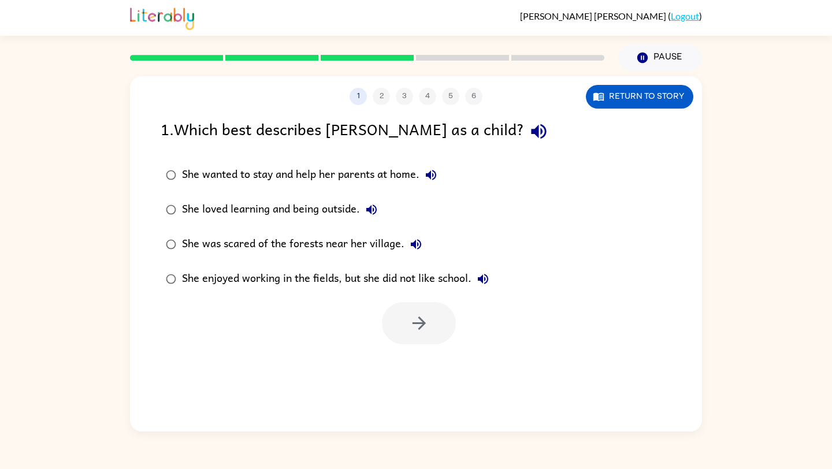
scroll to position [0, 0]
click at [297, 208] on div "She loved learning and being outside." at bounding box center [282, 209] width 201 height 23
click at [420, 304] on button "button" at bounding box center [419, 323] width 74 height 42
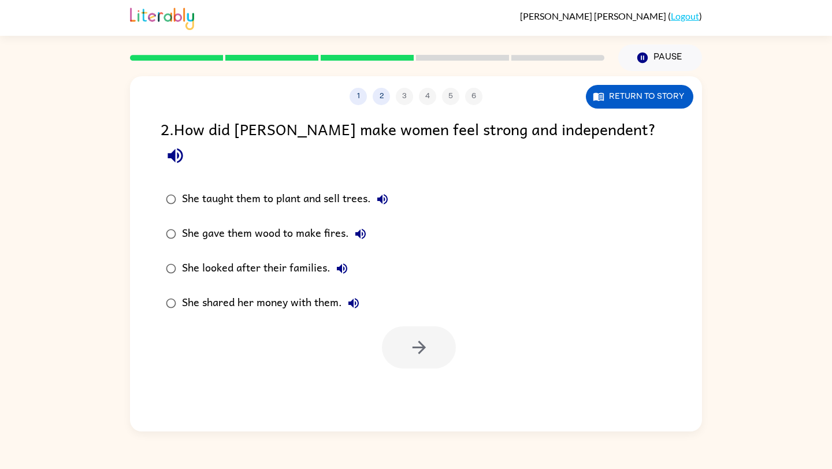
click at [282, 188] on div "She taught them to plant and sell trees." at bounding box center [288, 199] width 212 height 23
click at [430, 331] on button "button" at bounding box center [419, 348] width 74 height 42
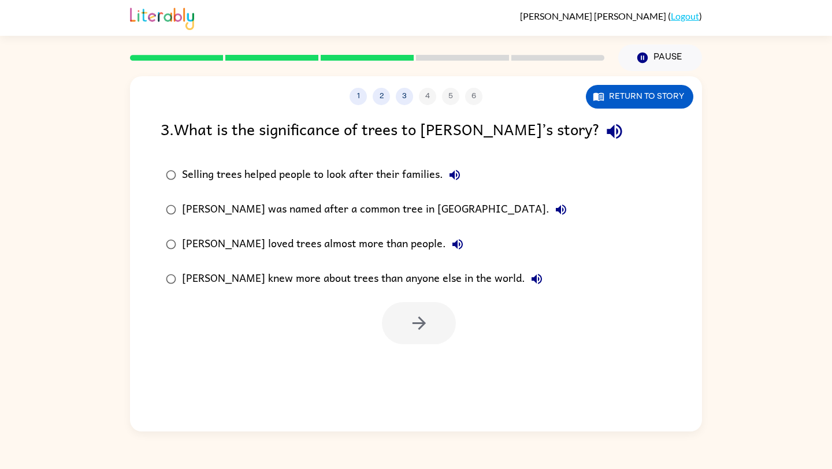
click at [390, 182] on div "Selling trees helped people to look after their families." at bounding box center [324, 175] width 284 height 23
click at [412, 323] on icon "button" at bounding box center [419, 323] width 20 height 20
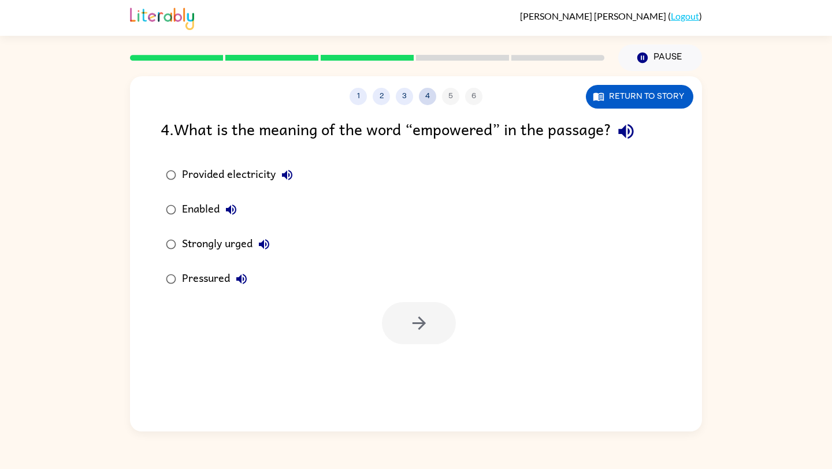
click at [425, 93] on button "4" at bounding box center [427, 96] width 17 height 17
click at [357, 99] on button "1" at bounding box center [358, 96] width 17 height 17
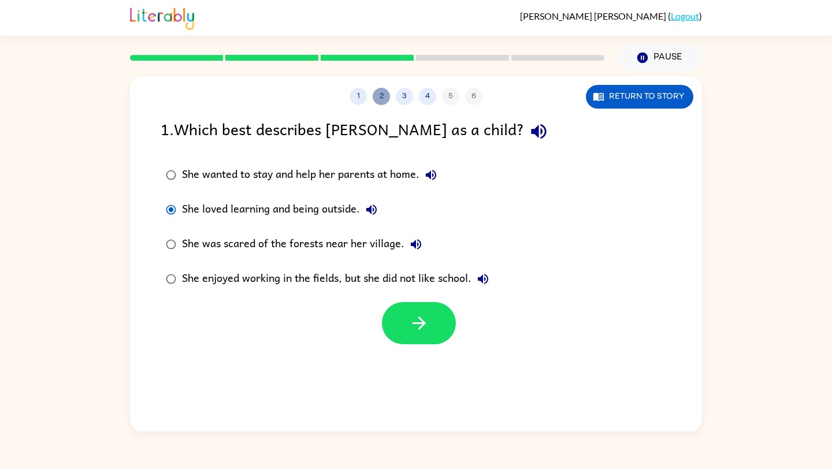
click at [381, 95] on button "2" at bounding box center [381, 96] width 17 height 17
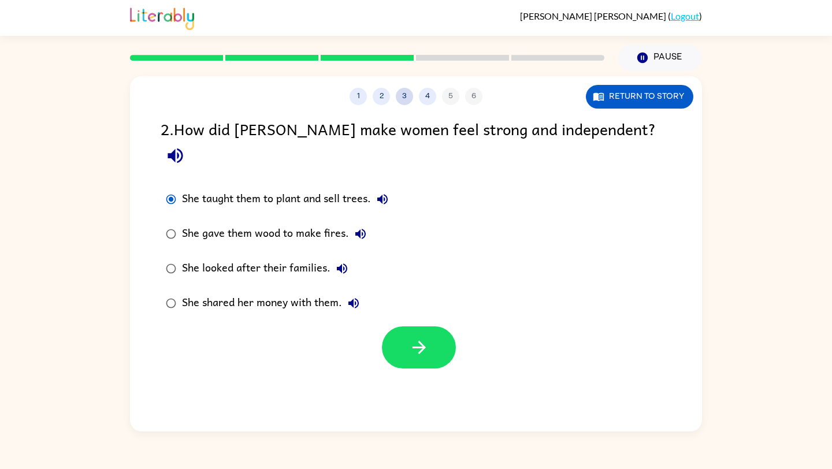
click at [401, 95] on button "3" at bounding box center [404, 96] width 17 height 17
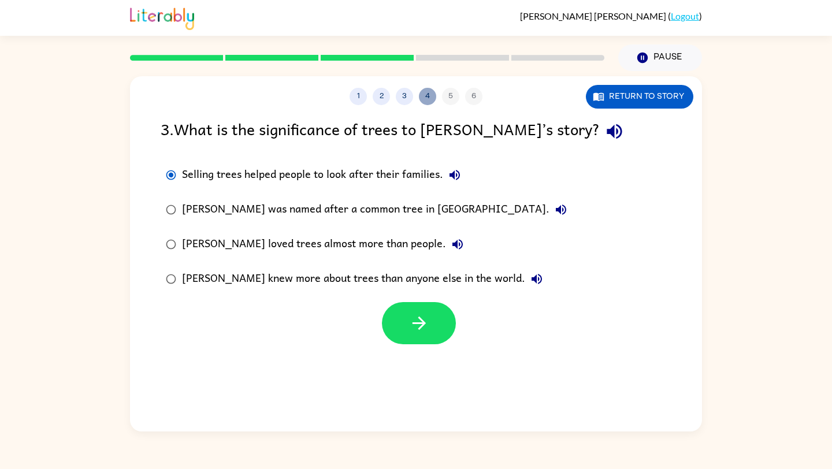
click at [431, 91] on button "4" at bounding box center [427, 96] width 17 height 17
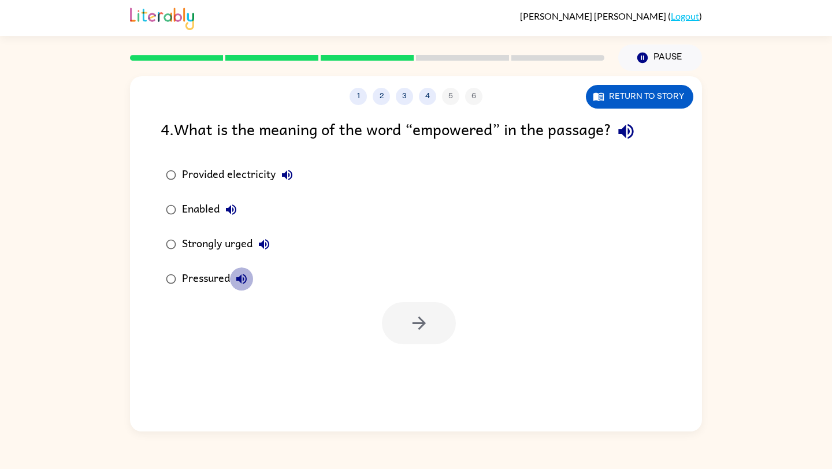
click at [241, 279] on icon "button" at bounding box center [241, 279] width 10 height 10
click at [260, 248] on icon "button" at bounding box center [264, 245] width 14 height 14
click at [248, 243] on div "Strongly urged" at bounding box center [229, 244] width 94 height 23
click at [420, 316] on icon "button" at bounding box center [419, 323] width 20 height 20
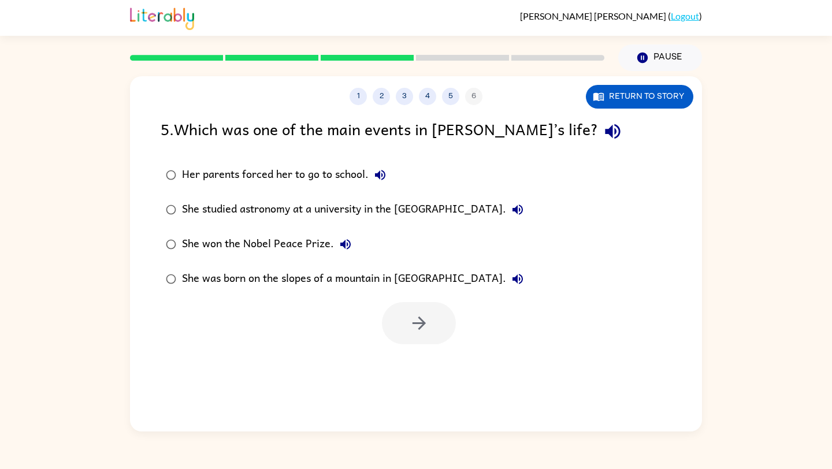
click at [290, 247] on div "She won the Nobel Peace Prize." at bounding box center [269, 244] width 175 height 23
click at [456, 334] on div at bounding box center [419, 323] width 74 height 42
click at [438, 330] on button "button" at bounding box center [419, 323] width 74 height 42
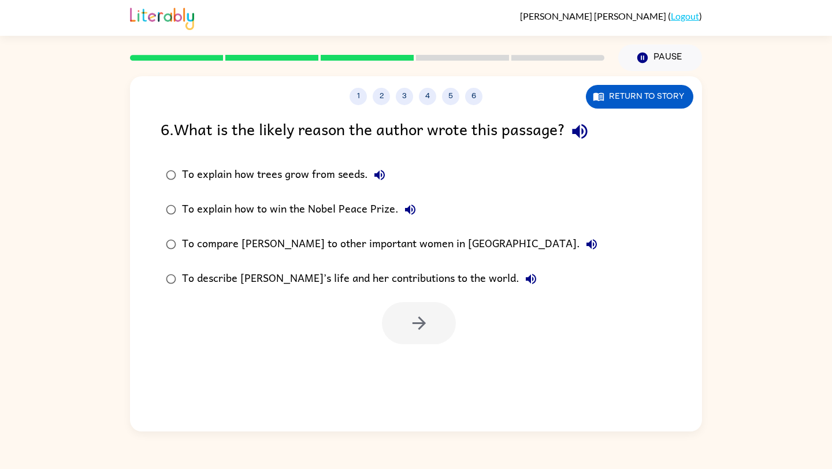
click at [365, 281] on div "To describe Wangari’s life and her contributions to the world." at bounding box center [362, 279] width 361 height 23
click at [404, 307] on button "button" at bounding box center [419, 323] width 74 height 42
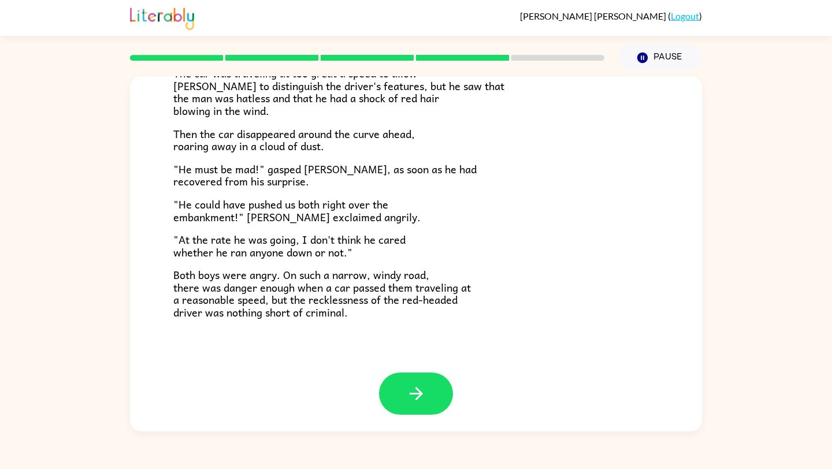
scroll to position [285, 0]
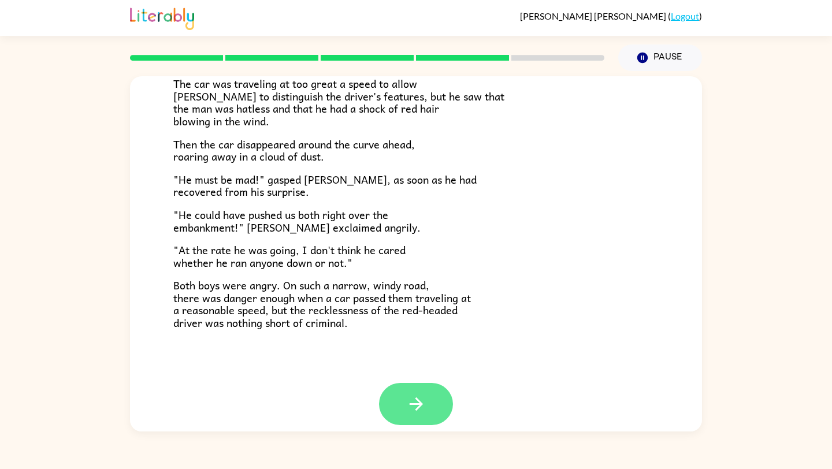
click at [420, 412] on icon "button" at bounding box center [416, 404] width 20 height 20
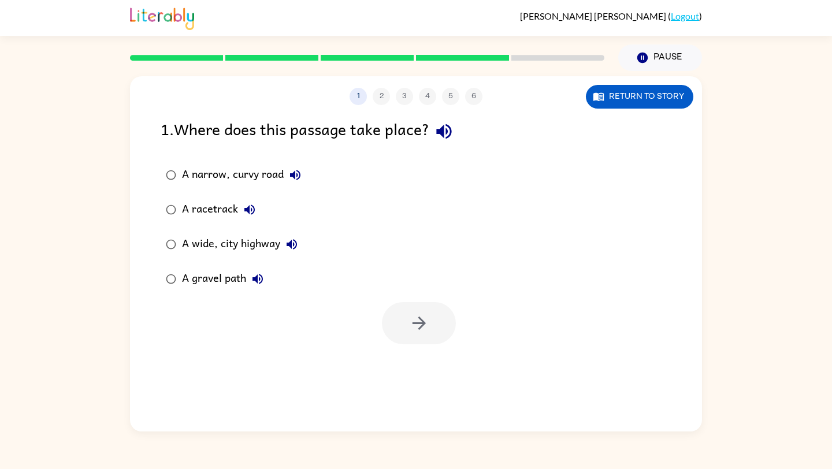
scroll to position [0, 0]
click at [268, 178] on div "A narrow, curvy road" at bounding box center [244, 175] width 125 height 23
click at [402, 331] on button "button" at bounding box center [419, 323] width 74 height 42
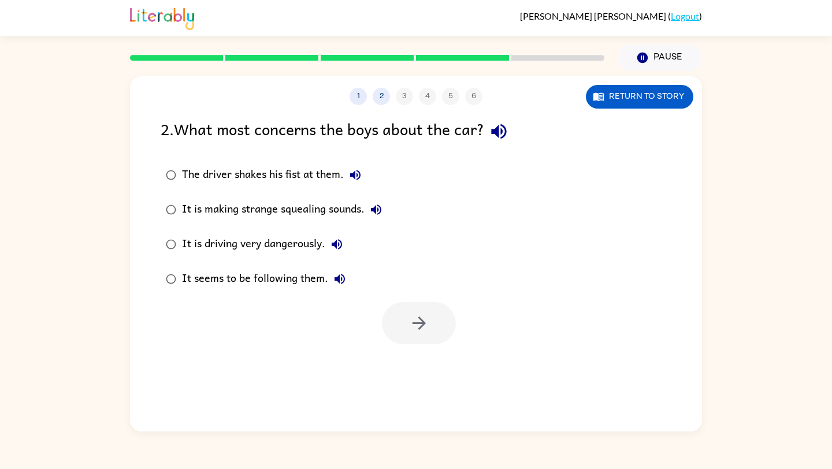
click at [306, 244] on div "It is driving very dangerously." at bounding box center [265, 244] width 166 height 23
click at [448, 334] on button "button" at bounding box center [419, 323] width 74 height 42
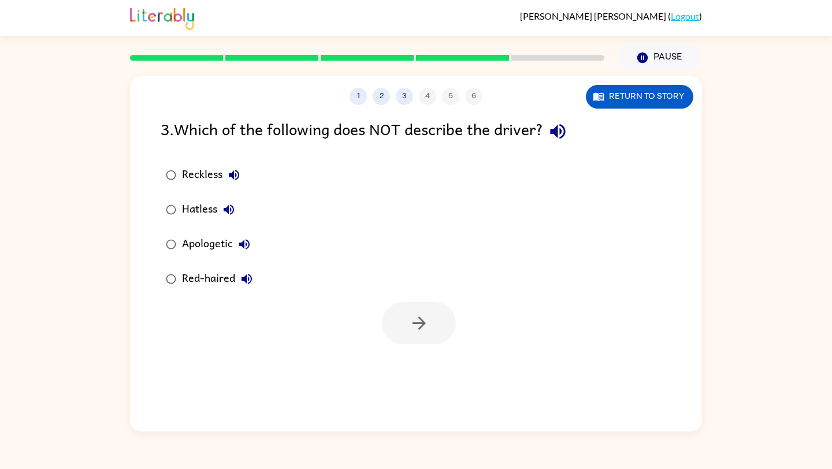
click at [229, 243] on div "Apologetic" at bounding box center [219, 244] width 74 height 23
click at [406, 311] on button "button" at bounding box center [419, 323] width 74 height 42
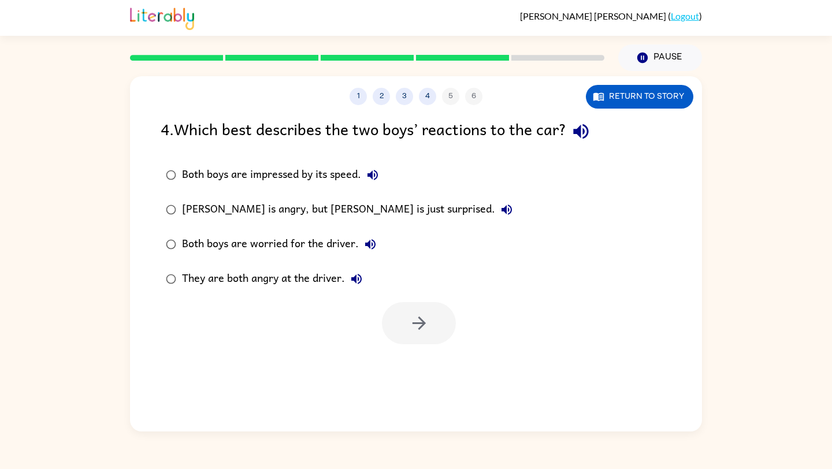
click at [344, 208] on div "Frank is angry, but Joe is just surprised." at bounding box center [350, 209] width 336 height 23
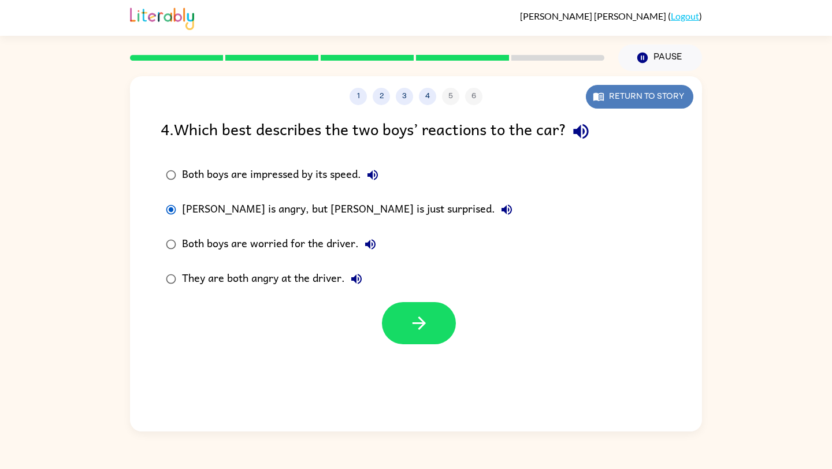
click at [617, 101] on button "Return to story" at bounding box center [640, 97] width 108 height 24
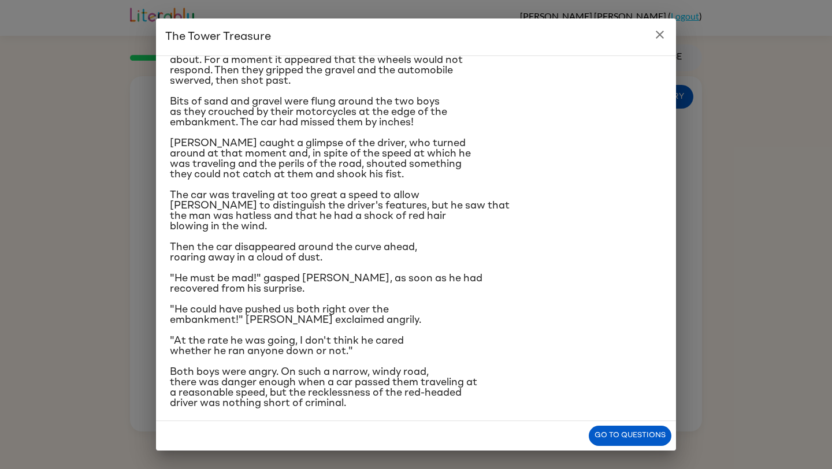
scroll to position [129, 0]
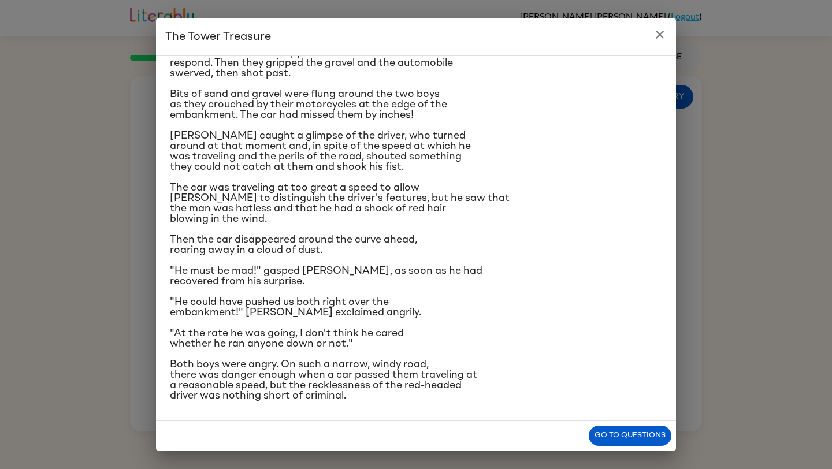
click at [775, 187] on div "The Tower Treasure The car brakes squealed. The driver of the oncoming car swun…" at bounding box center [416, 234] width 832 height 469
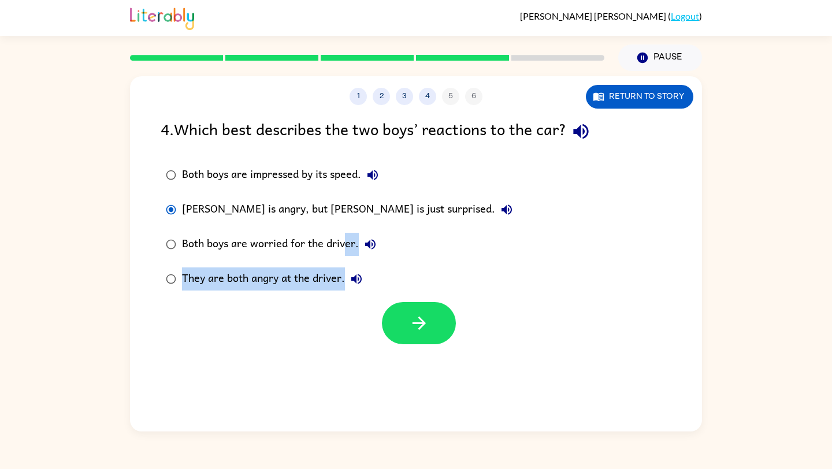
drag, startPoint x: 394, startPoint y: 267, endPoint x: 413, endPoint y: 284, distance: 26.2
click at [409, 275] on div "Both boys are impressed by its speed. Frank is angry, but Joe is just surprised…" at bounding box center [347, 227] width 373 height 139
click at [436, 314] on button "button" at bounding box center [419, 323] width 74 height 42
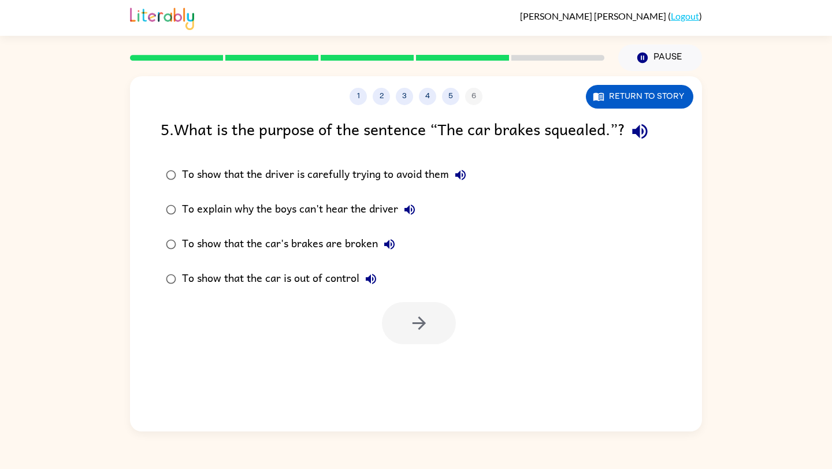
click at [321, 279] on div "To show that the car is out of control" at bounding box center [282, 279] width 201 height 23
click at [402, 302] on div at bounding box center [416, 321] width 572 height 48
click at [421, 334] on button "button" at bounding box center [419, 323] width 74 height 42
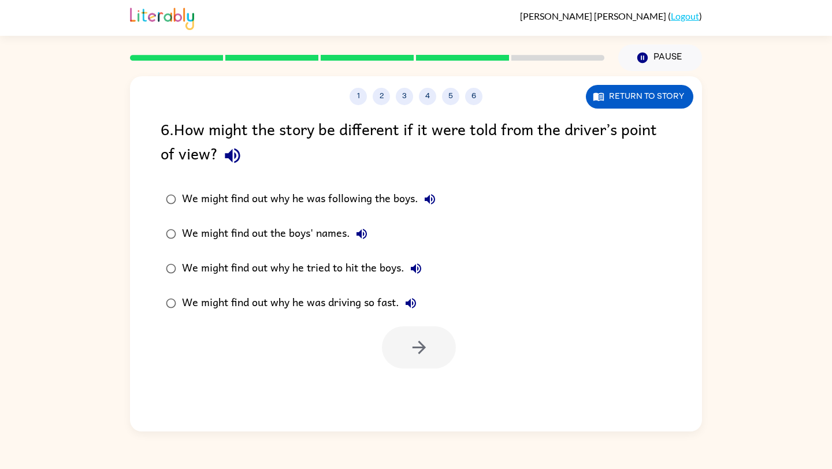
click at [292, 303] on div "We might find out why he was driving so fast." at bounding box center [302, 303] width 240 height 23
click at [436, 365] on button "button" at bounding box center [419, 348] width 74 height 42
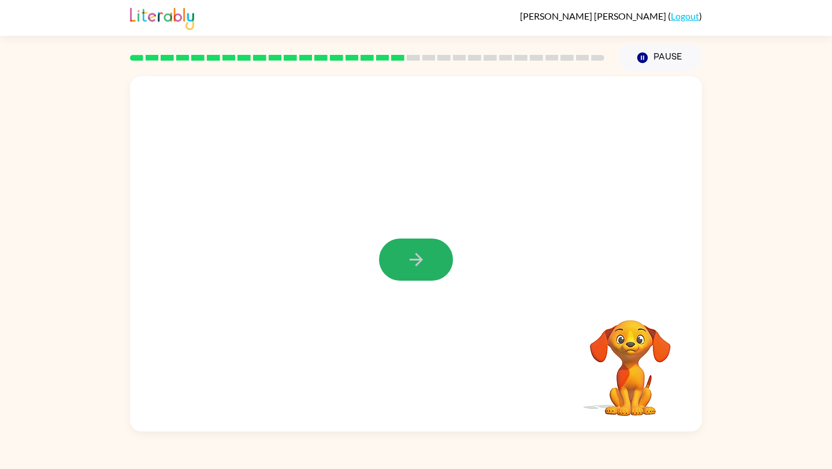
click at [416, 259] on icon "button" at bounding box center [415, 259] width 13 height 13
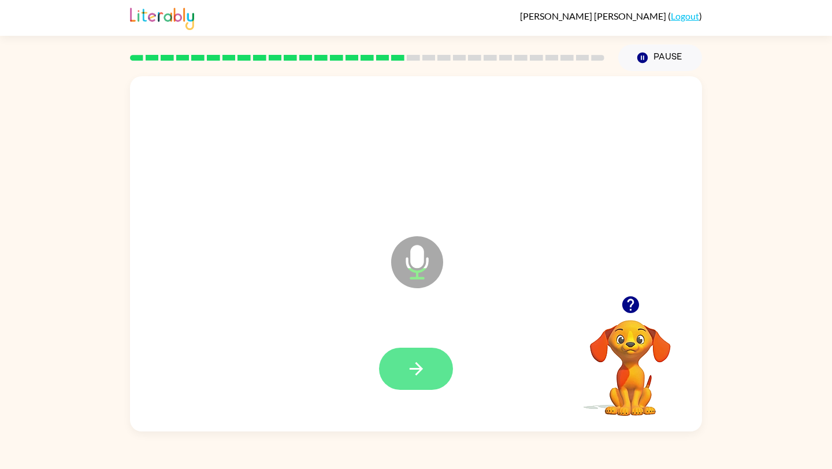
click at [404, 387] on button "button" at bounding box center [416, 369] width 74 height 42
click at [421, 379] on button "button" at bounding box center [416, 369] width 74 height 42
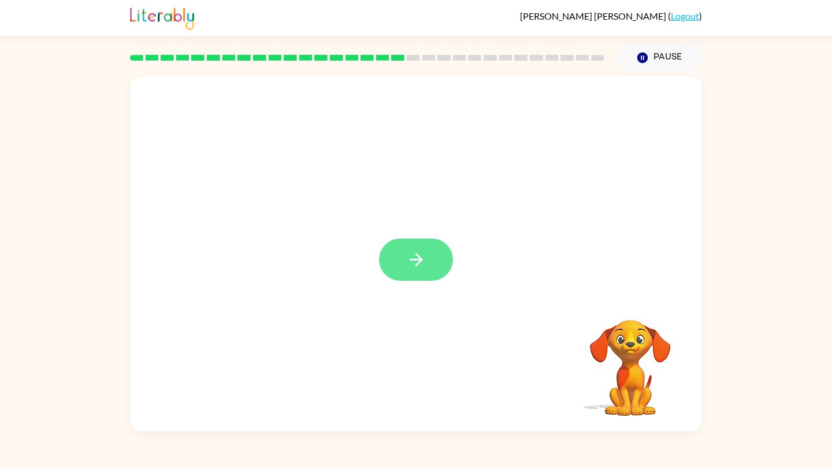
click at [419, 272] on button "button" at bounding box center [416, 260] width 74 height 42
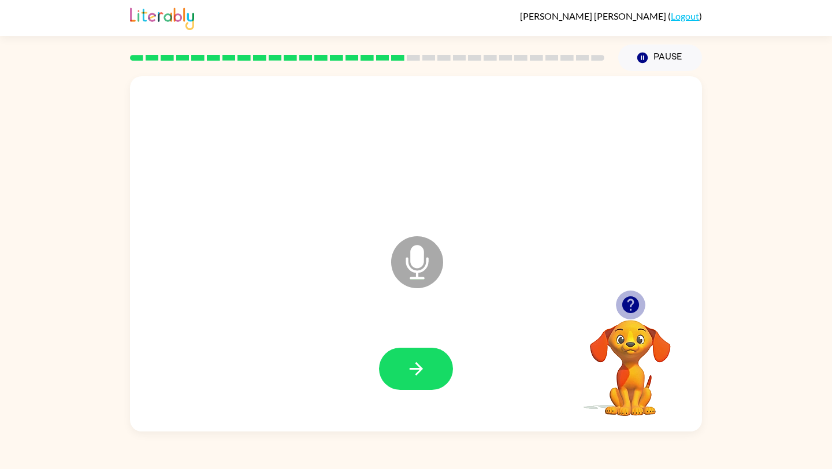
click at [630, 306] on icon "button" at bounding box center [631, 305] width 20 height 20
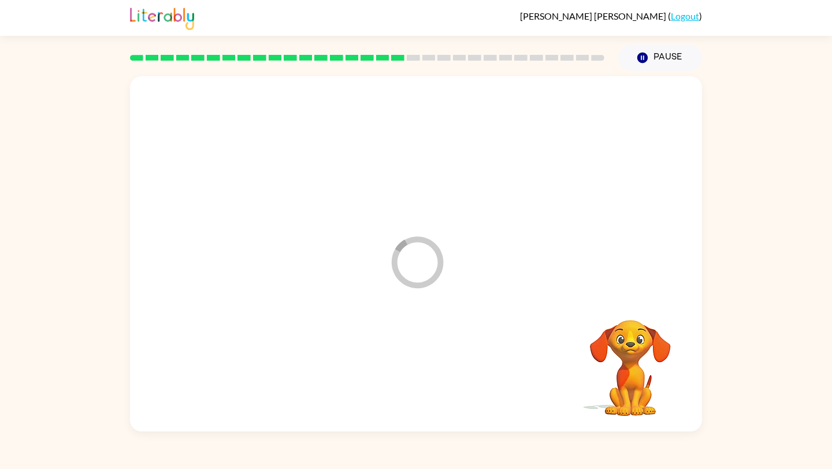
click at [421, 383] on div at bounding box center [416, 368] width 549 height 103
drag, startPoint x: 676, startPoint y: 52, endPoint x: 672, endPoint y: 62, distance: 11.2
click at [676, 53] on button "Pause Pause" at bounding box center [661, 58] width 84 height 27
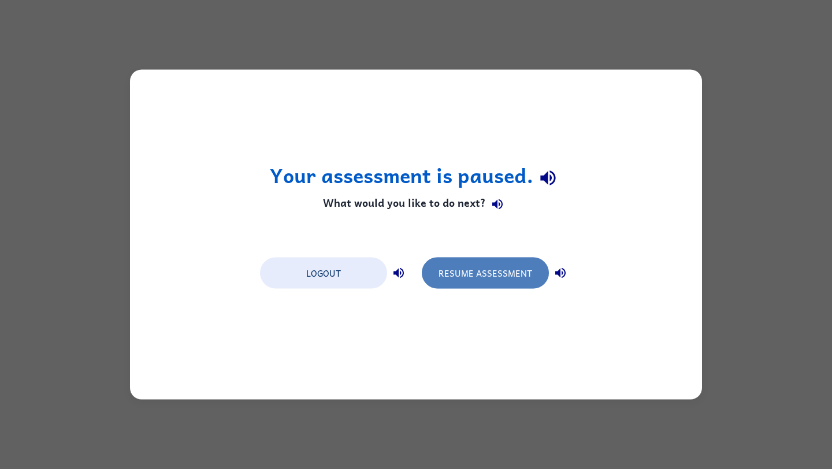
click at [498, 269] on button "Resume Assessment" at bounding box center [485, 273] width 127 height 31
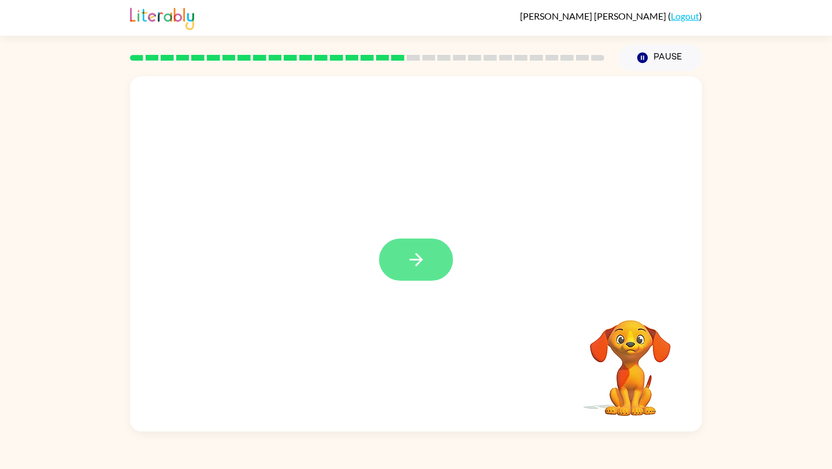
click at [425, 261] on icon "button" at bounding box center [416, 260] width 20 height 20
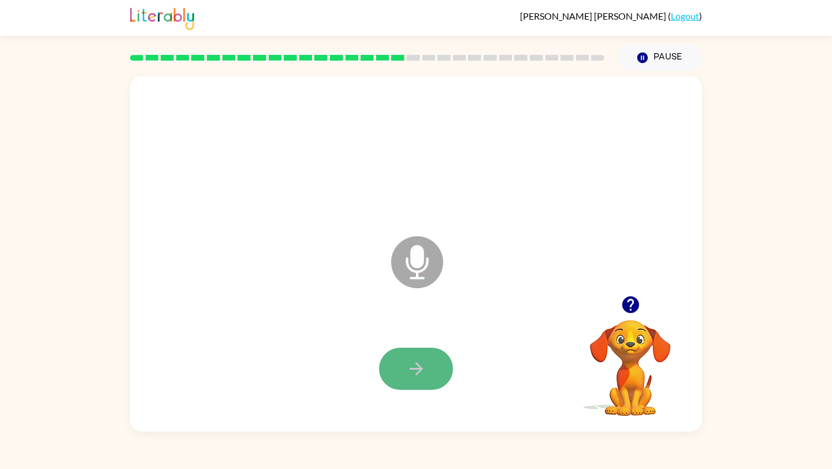
click at [432, 367] on button "button" at bounding box center [416, 369] width 74 height 42
click at [663, 389] on video "Your browser must support playing .mp4 files to use Literably. Please try using…" at bounding box center [631, 360] width 116 height 116
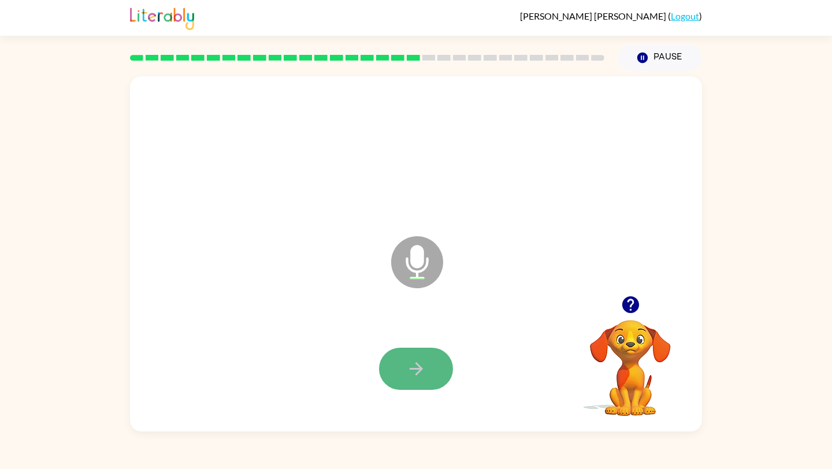
click at [431, 384] on button "button" at bounding box center [416, 369] width 74 height 42
click at [427, 373] on button "button" at bounding box center [416, 369] width 74 height 42
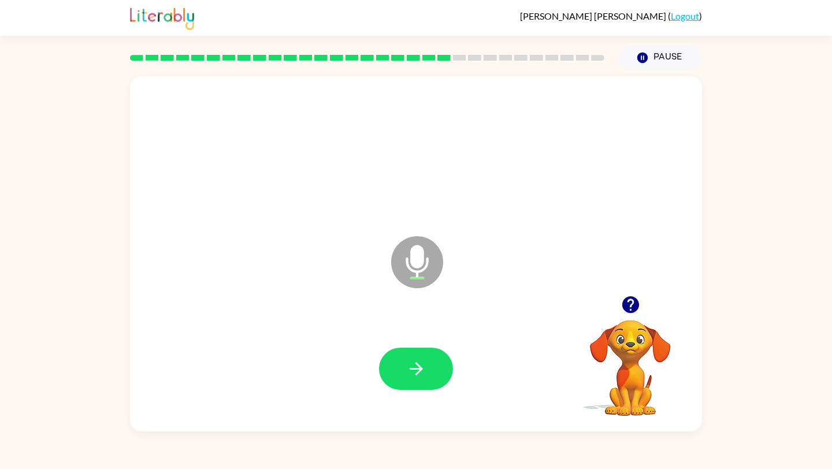
click at [427, 373] on button "button" at bounding box center [416, 369] width 74 height 42
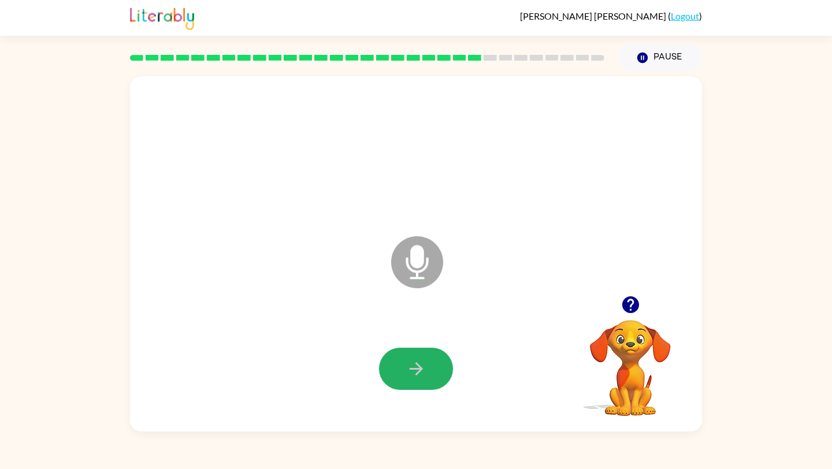
click at [427, 373] on button "button" at bounding box center [416, 369] width 74 height 42
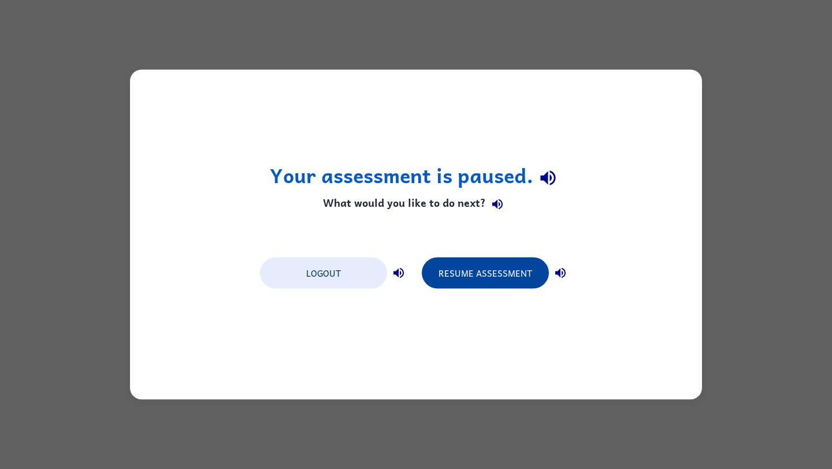
click at [497, 277] on button "Resume Assessment" at bounding box center [485, 273] width 127 height 31
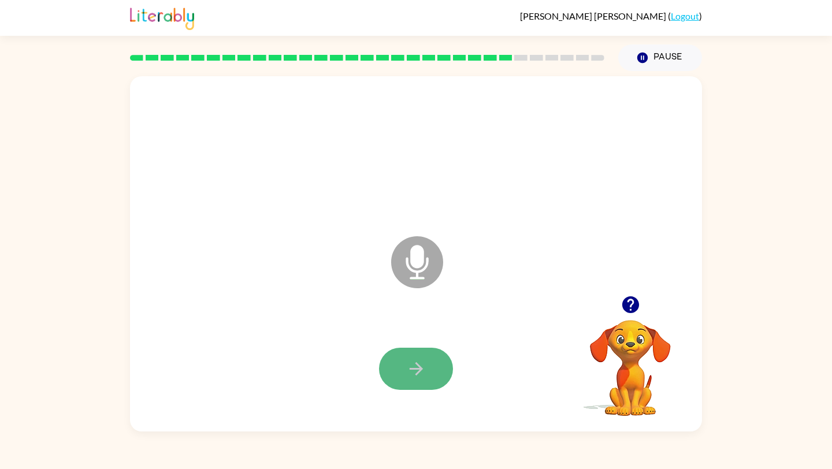
click at [429, 363] on button "button" at bounding box center [416, 369] width 74 height 42
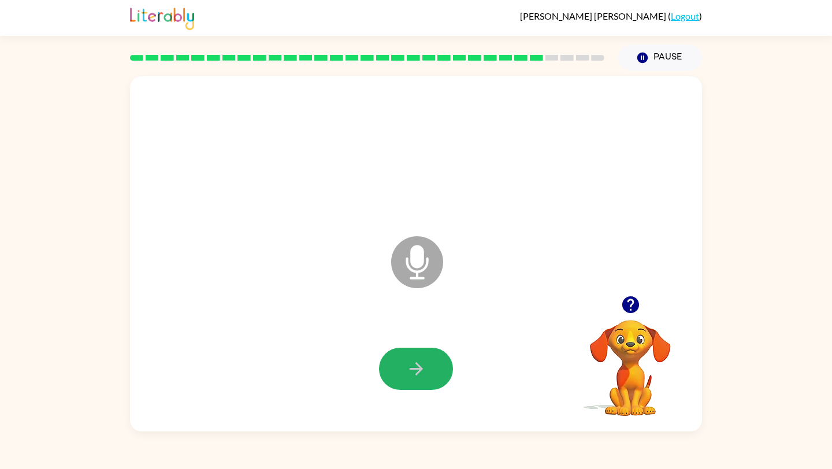
click at [429, 363] on button "button" at bounding box center [416, 369] width 74 height 42
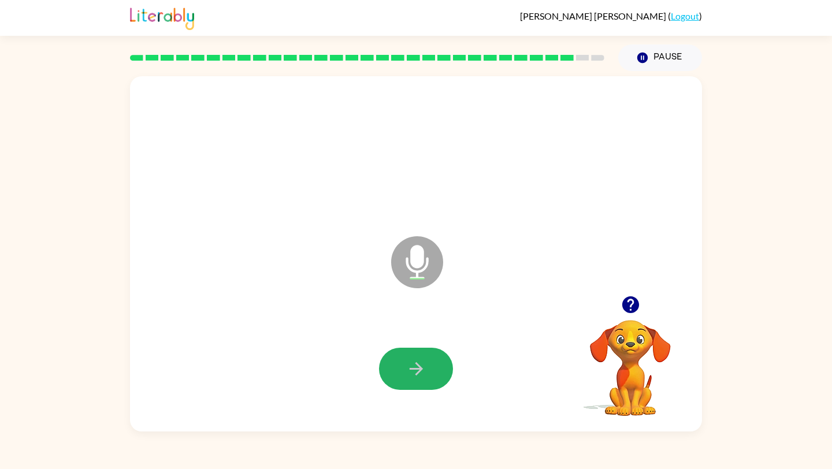
click at [429, 363] on button "button" at bounding box center [416, 369] width 74 height 42
click at [625, 308] on icon "button" at bounding box center [630, 305] width 17 height 17
click at [426, 271] on icon at bounding box center [417, 262] width 52 height 52
click at [425, 367] on icon "button" at bounding box center [416, 369] width 20 height 20
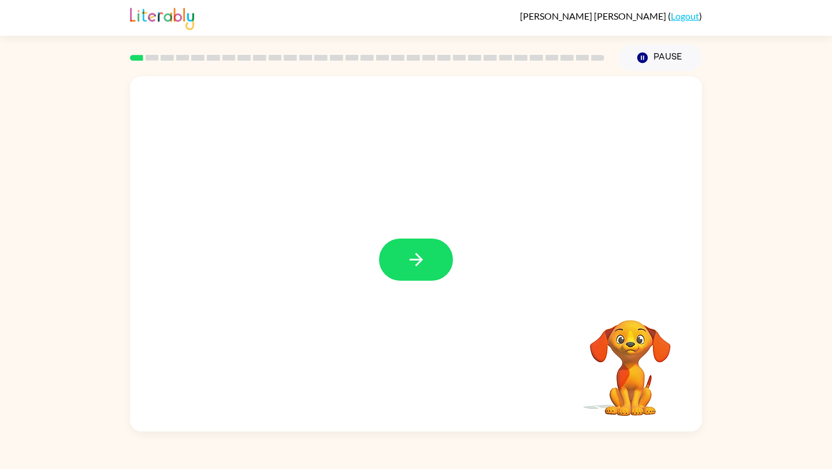
click at [417, 258] on icon "button" at bounding box center [416, 260] width 20 height 20
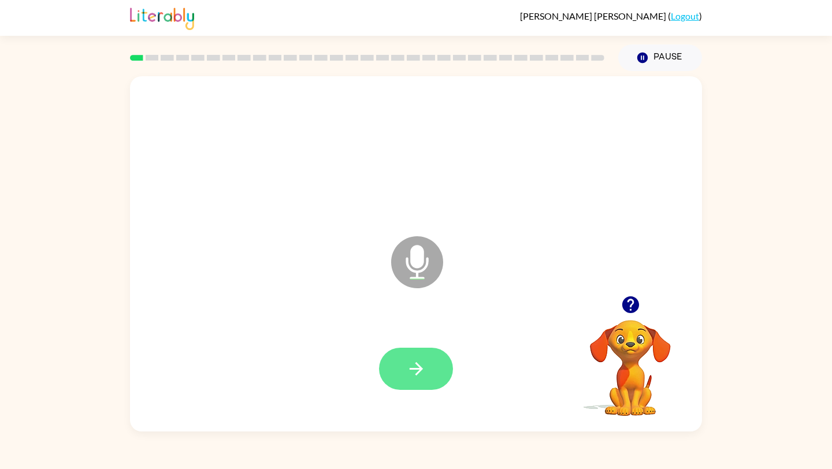
click at [431, 373] on button "button" at bounding box center [416, 369] width 74 height 42
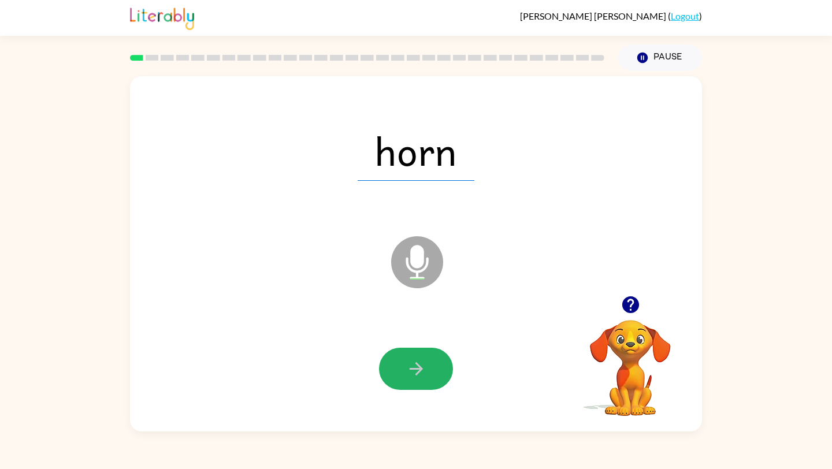
click at [431, 373] on button "button" at bounding box center [416, 369] width 74 height 42
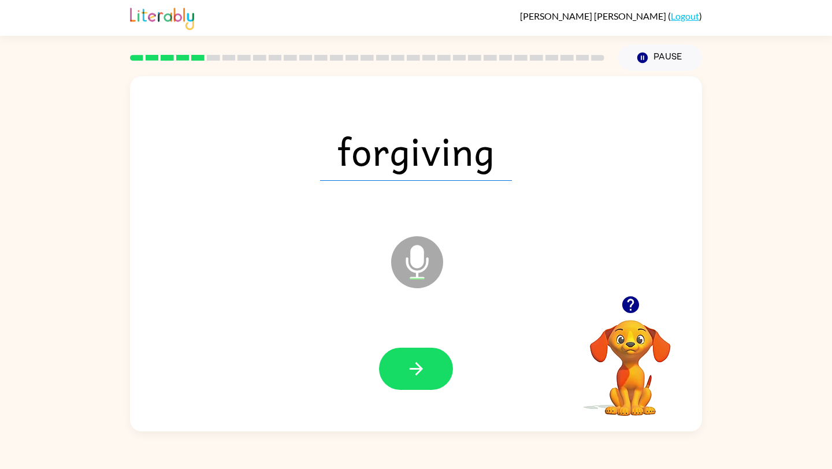
click at [431, 373] on button "button" at bounding box center [416, 369] width 74 height 42
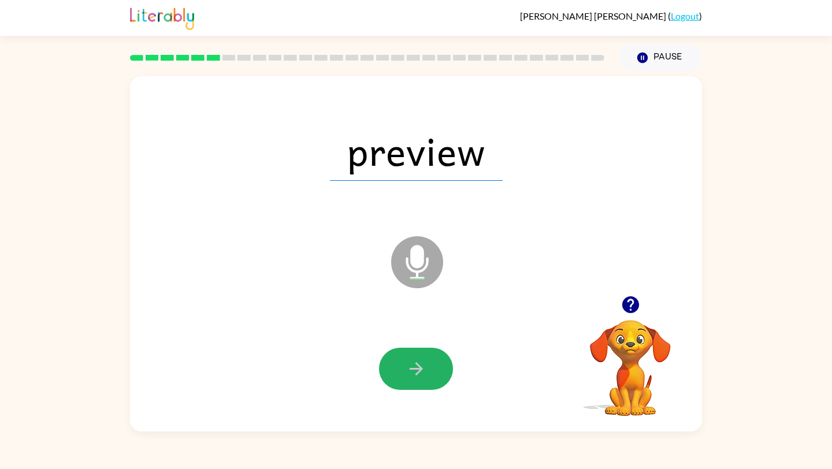
click at [431, 373] on button "button" at bounding box center [416, 369] width 74 height 42
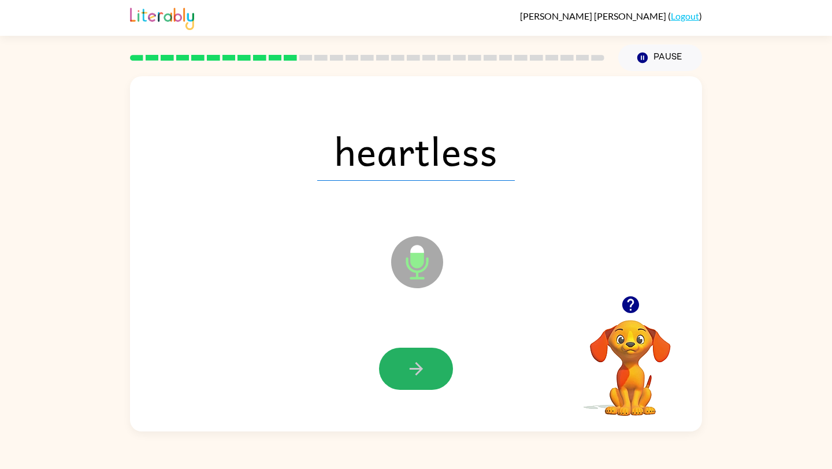
click at [431, 373] on button "button" at bounding box center [416, 369] width 74 height 42
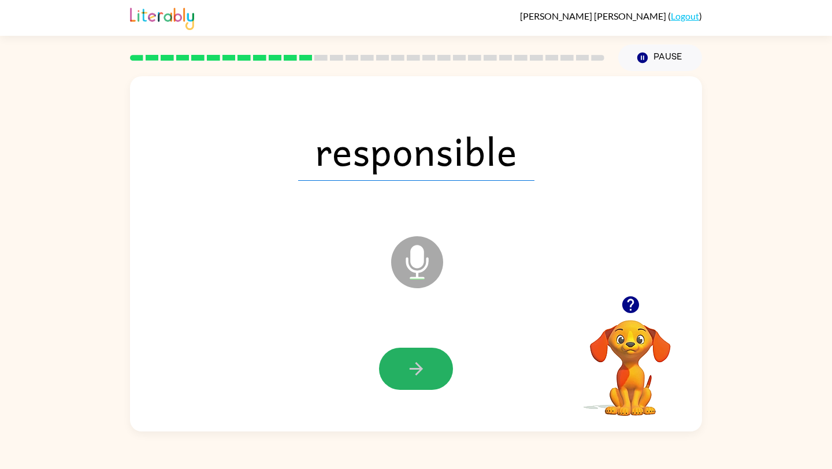
click at [431, 373] on button "button" at bounding box center [416, 369] width 74 height 42
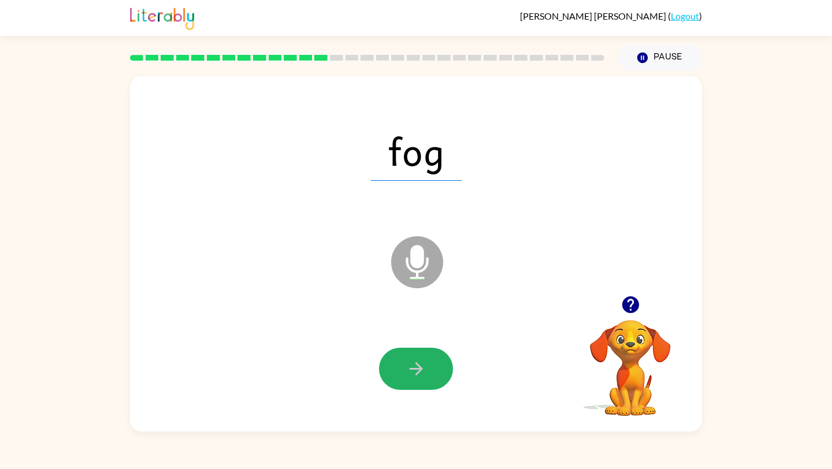
click at [431, 373] on button "button" at bounding box center [416, 369] width 74 height 42
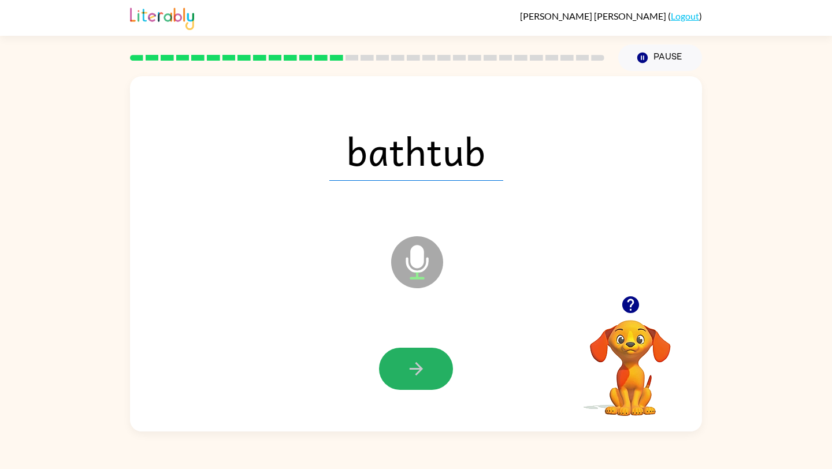
click at [431, 373] on button "button" at bounding box center [416, 369] width 74 height 42
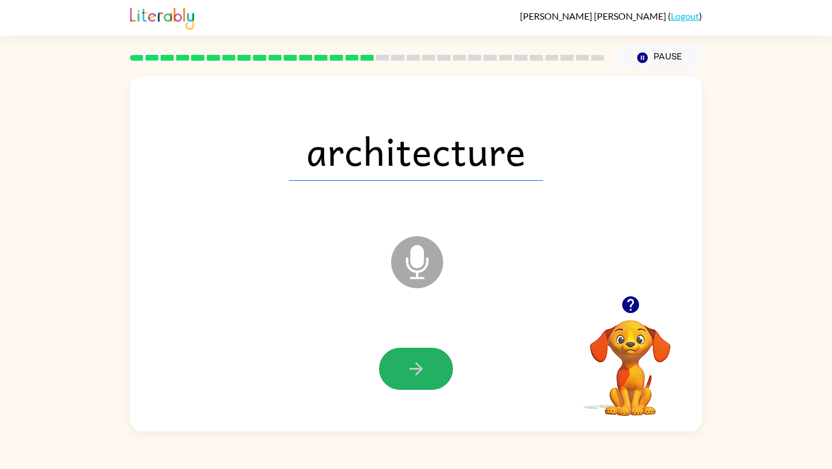
click at [431, 373] on button "button" at bounding box center [416, 369] width 74 height 42
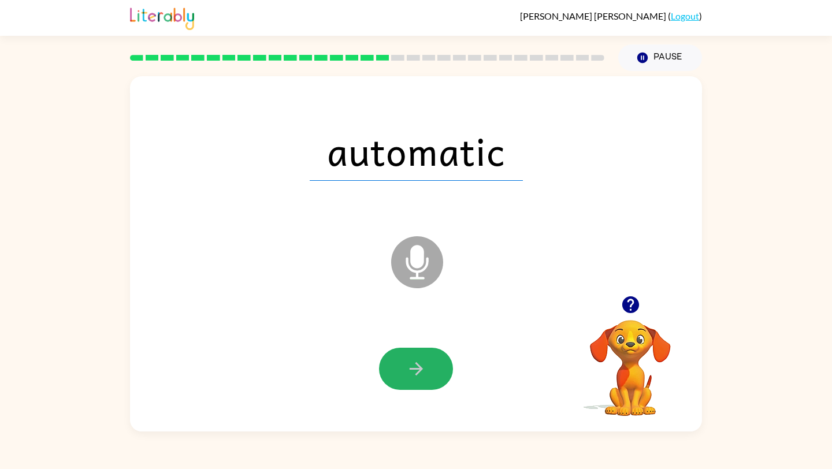
click at [431, 373] on button "button" at bounding box center [416, 369] width 74 height 42
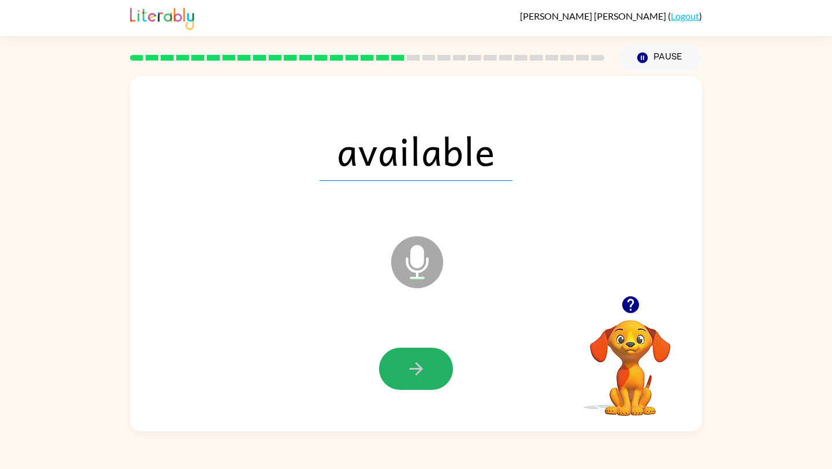
click at [431, 373] on button "button" at bounding box center [416, 369] width 74 height 42
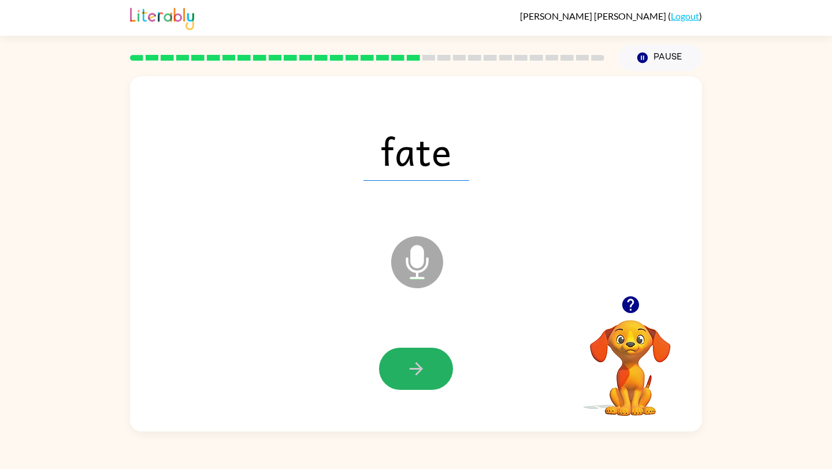
click at [431, 373] on button "button" at bounding box center [416, 369] width 74 height 42
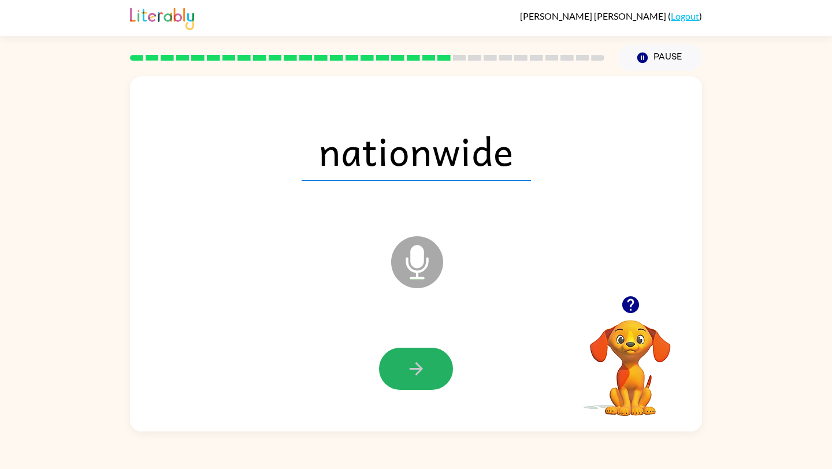
click at [431, 373] on button "button" at bounding box center [416, 369] width 74 height 42
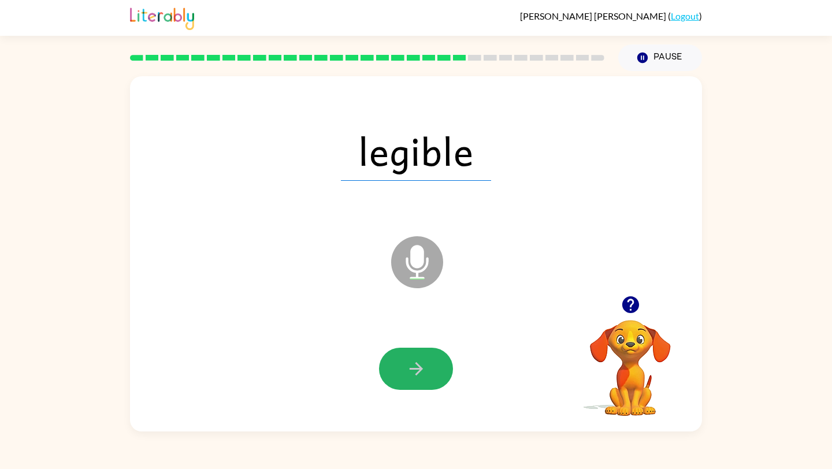
click at [431, 373] on button "button" at bounding box center [416, 369] width 74 height 42
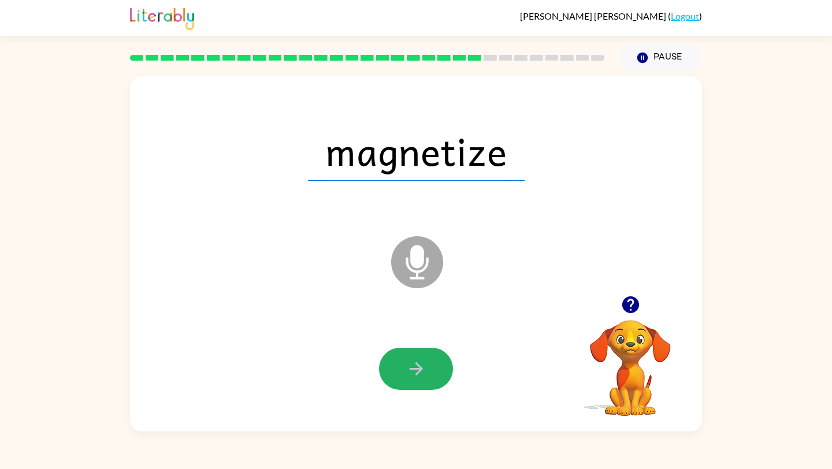
click at [431, 373] on button "button" at bounding box center [416, 369] width 74 height 42
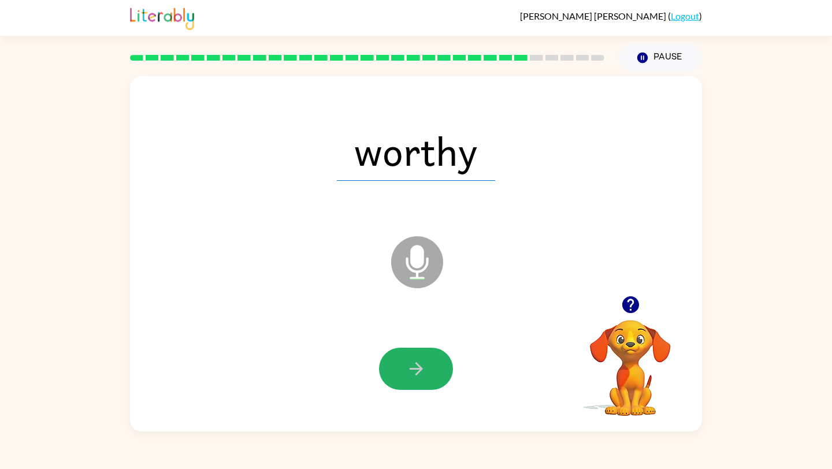
click at [431, 373] on button "button" at bounding box center [416, 369] width 74 height 42
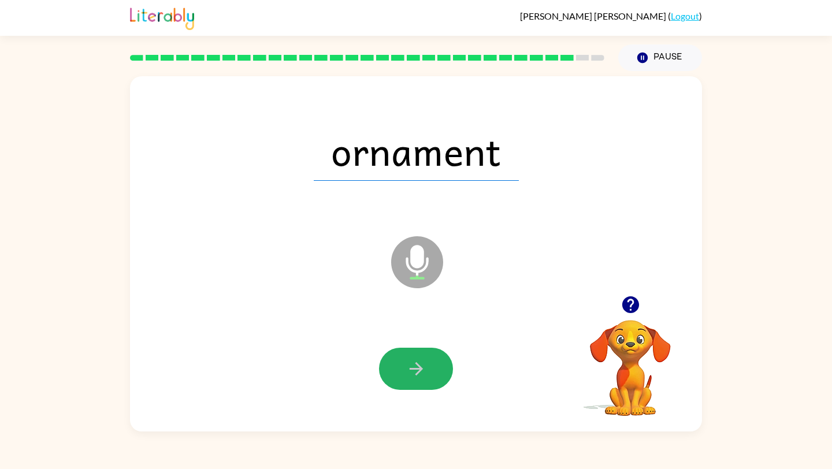
click at [431, 373] on button "button" at bounding box center [416, 369] width 74 height 42
click at [418, 371] on icon "button" at bounding box center [416, 369] width 20 height 20
